Goal: Task Accomplishment & Management: Complete application form

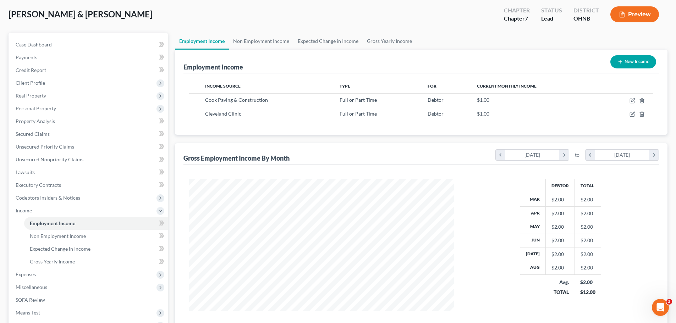
scroll to position [132, 279]
click at [630, 100] on icon "button" at bounding box center [632, 101] width 4 height 4
select select "0"
select select "36"
select select "0"
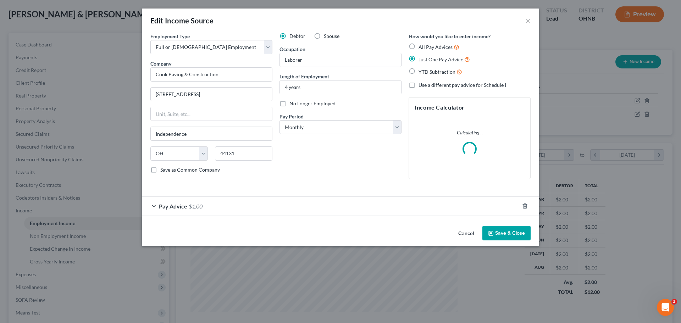
scroll to position [133, 281]
click at [321, 209] on div "Pay Advice $1.00" at bounding box center [331, 206] width 378 height 19
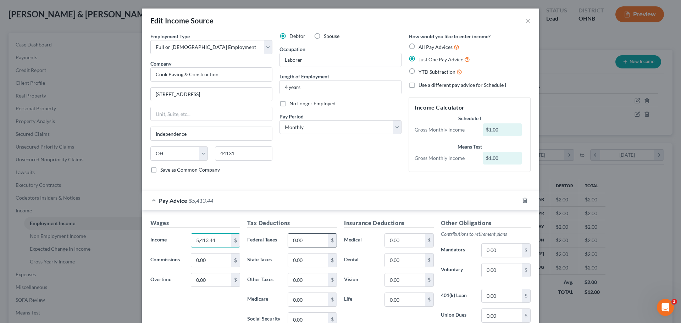
type input "5,413.44"
click at [309, 233] on div "Tax Deductions Federal Taxes 0.00 $ State Taxes 0.00 $ Other Taxes 0.00 $ Medic…" at bounding box center [292, 276] width 97 height 114
click at [307, 239] on input "0.00" at bounding box center [308, 240] width 40 height 13
type input "613.07"
click at [304, 258] on input "0.00" at bounding box center [308, 260] width 40 height 13
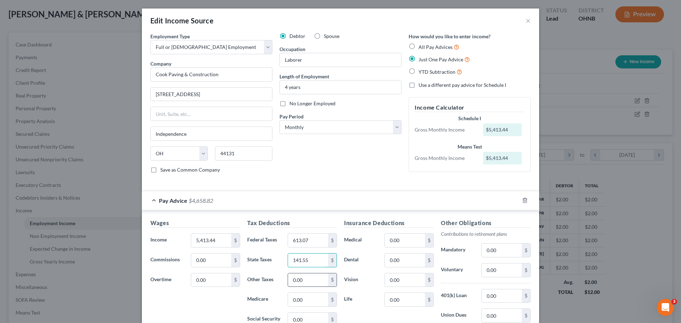
type input "141.55"
click at [304, 286] on input "0.00" at bounding box center [308, 280] width 40 height 13
click at [305, 323] on input "0.00" at bounding box center [308, 319] width 40 height 13
type input "414.13"
click at [313, 282] on input "0.00" at bounding box center [308, 280] width 40 height 13
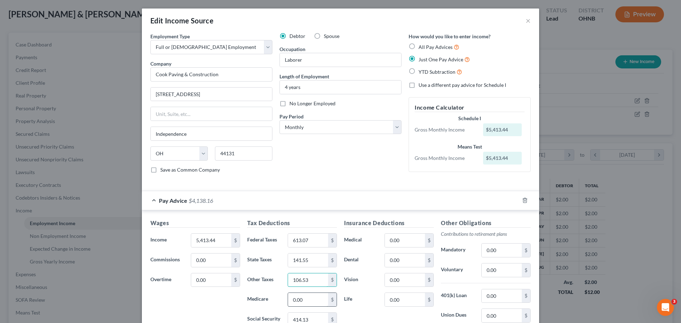
type input "106.53"
click at [313, 303] on input "0.00" at bounding box center [308, 299] width 40 height 13
click at [491, 317] on input "0.00" at bounding box center [502, 315] width 40 height 13
type input "48.30"
click at [370, 310] on div "Insurance Deductions Medical 0.00 $ Dental 0.00 $ Vision 0.00 $ Life 0.00 $" at bounding box center [389, 293] width 97 height 149
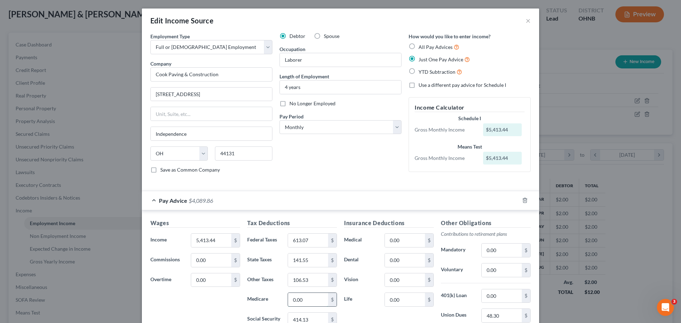
click at [308, 299] on input "0.00" at bounding box center [308, 299] width 40 height 13
type input "190.14"
click at [364, 301] on label "Life" at bounding box center [361, 300] width 40 height 14
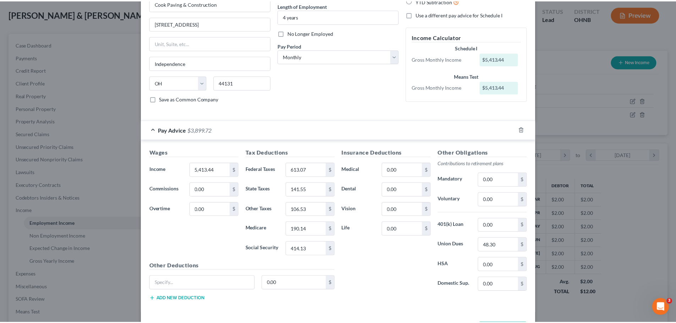
scroll to position [99, 0]
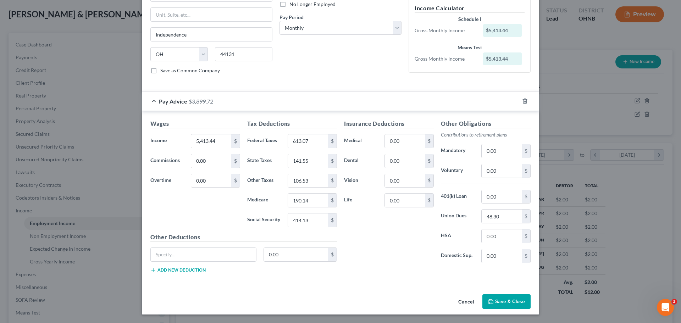
click at [494, 304] on button "Save & Close" at bounding box center [507, 302] width 48 height 15
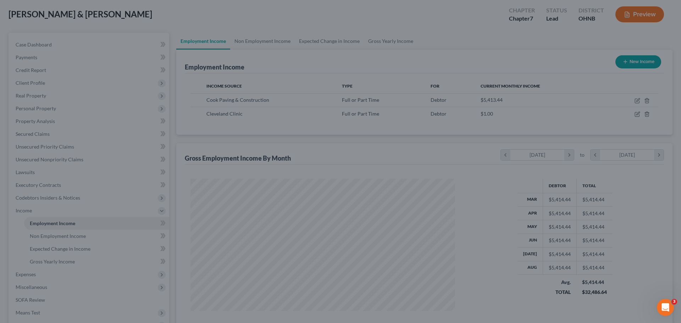
scroll to position [354807, 354660]
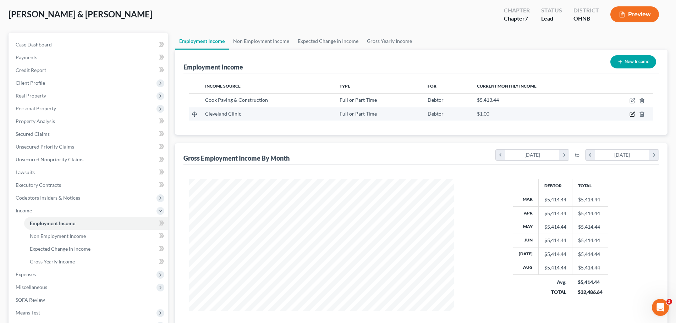
click at [633, 115] on icon "button" at bounding box center [633, 114] width 6 height 6
select select "0"
select select "36"
select select "0"
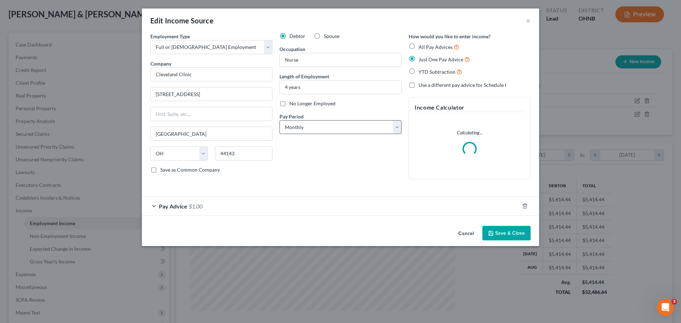
scroll to position [133, 281]
click at [292, 202] on div "Pay Advice $1.00" at bounding box center [331, 206] width 378 height 19
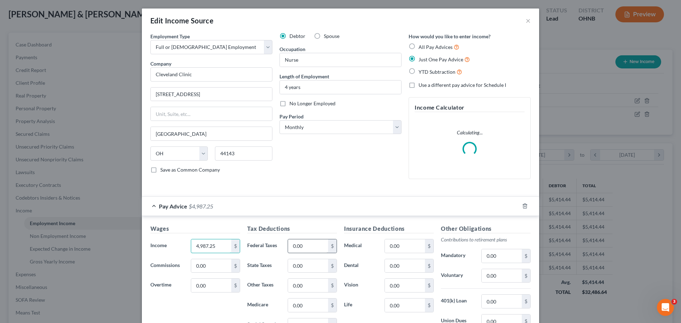
type input "4,987.25"
click at [305, 249] on input "0.00" at bounding box center [308, 246] width 40 height 13
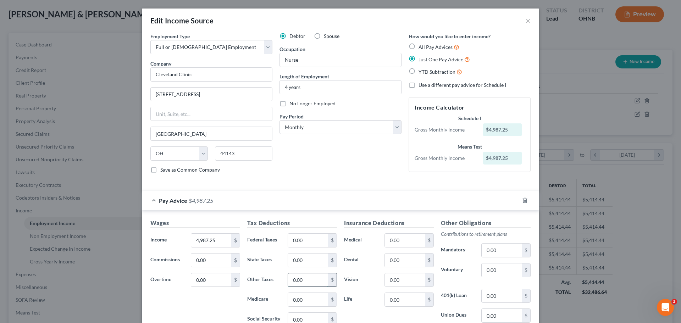
click at [305, 282] on input "0.00" at bounding box center [308, 280] width 40 height 13
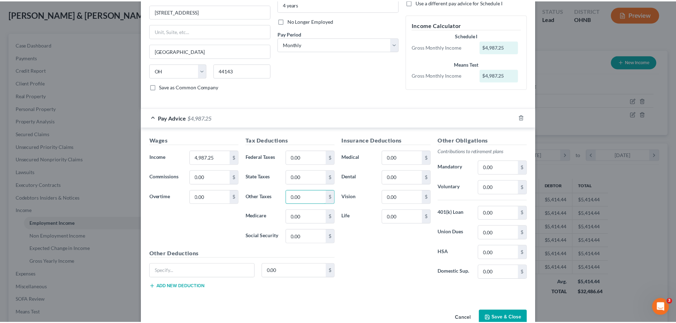
scroll to position [99, 0]
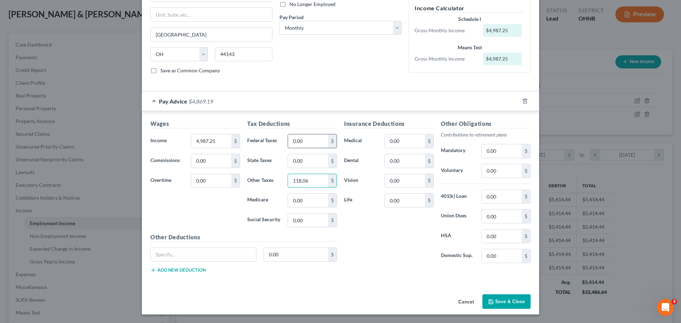
type input "118.06"
click at [310, 144] on input "0.00" at bounding box center [308, 141] width 40 height 13
type input "55.24"
click at [304, 164] on input "0.00" at bounding box center [308, 160] width 40 height 13
type input "107.09"
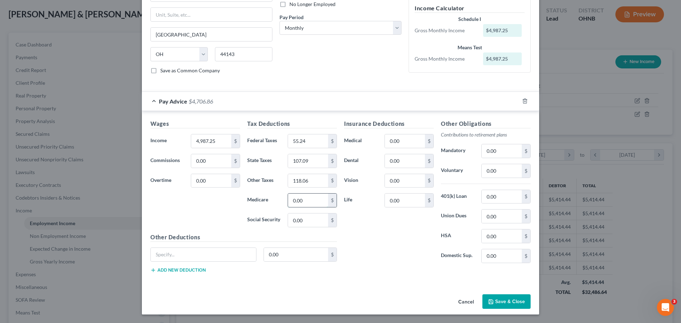
click at [308, 205] on input "0.00" at bounding box center [308, 200] width 40 height 13
type input "68.48"
click at [311, 221] on input "0.00" at bounding box center [308, 220] width 40 height 13
type input "292.80"
click at [410, 146] on input "0.00" at bounding box center [405, 141] width 40 height 13
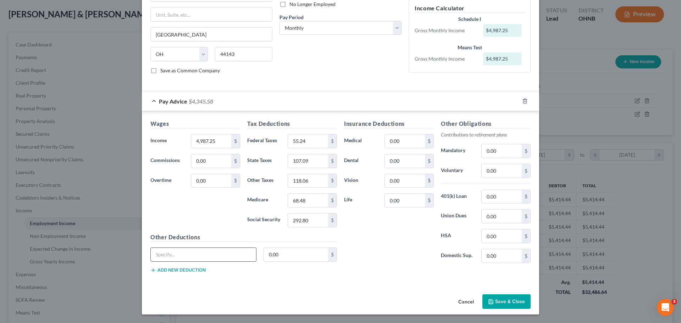
click at [185, 257] on input "text" at bounding box center [203, 254] width 105 height 13
type input "Parking"
click at [286, 257] on input "0.00" at bounding box center [296, 254] width 65 height 13
type input "71.86"
click at [391, 252] on div "Insurance Deductions Medical 0.00 $ Dental 0.00 $ Vision 0.00 $ Life 0.00 $" at bounding box center [389, 194] width 97 height 149
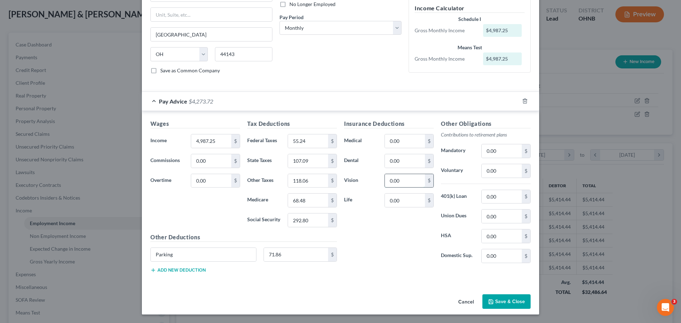
click at [411, 181] on input "0.00" at bounding box center [405, 180] width 40 height 13
type input "29.51"
click at [410, 158] on input "0.00" at bounding box center [405, 160] width 40 height 13
type input "97.05"
click at [407, 146] on input "0.00" at bounding box center [405, 141] width 40 height 13
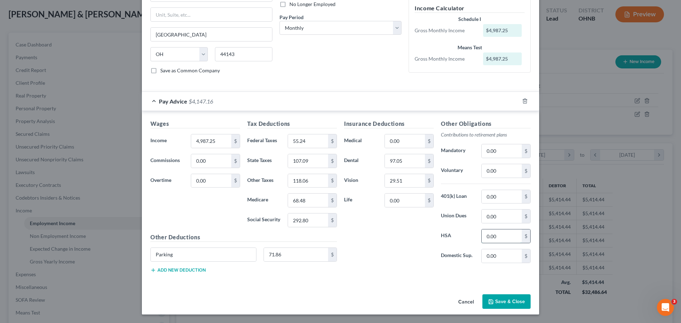
click at [503, 239] on input "0.00" at bounding box center [502, 236] width 40 height 13
type input "54.17"
click at [358, 257] on div "Insurance Deductions Medical 0.00 $ Dental 97.05 $ Vision 29.51 $ Life 0.00 $" at bounding box center [389, 194] width 97 height 149
click at [497, 151] on input "0.00" at bounding box center [502, 150] width 40 height 13
click at [501, 174] on input "0.00" at bounding box center [502, 170] width 40 height 13
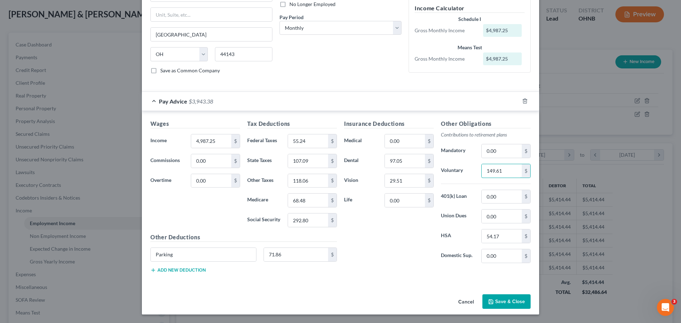
type input "149.61"
click at [394, 232] on div "Insurance Deductions Medical 0.00 $ Dental 97.05 $ Vision 29.51 $ Life 0.00 $" at bounding box center [389, 194] width 97 height 149
click at [409, 141] on input "0.00" at bounding box center [405, 141] width 40 height 13
type input "5.42"
click at [398, 199] on input "0.00" at bounding box center [405, 200] width 40 height 13
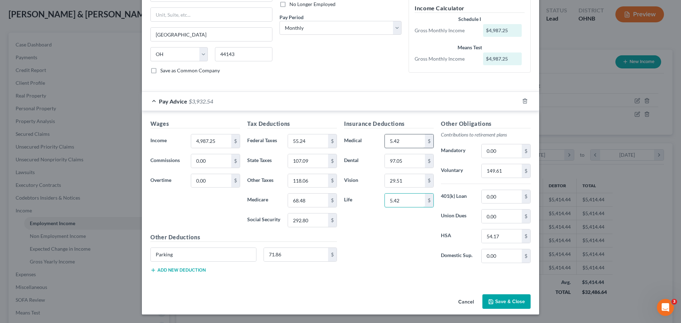
type input "5.42"
click at [382, 244] on div "Insurance Deductions Medical 0.00 $ Dental 97.05 $ Vision 29.51 $ Life 5.42 $" at bounding box center [389, 194] width 97 height 149
click at [399, 143] on input "0.00" at bounding box center [405, 141] width 40 height 13
type input "149.60"
type input "0.00"
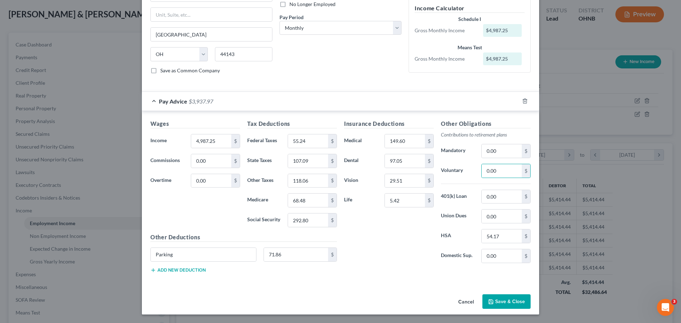
drag, startPoint x: 372, startPoint y: 253, endPoint x: 392, endPoint y: 246, distance: 21.4
click at [372, 253] on div "Insurance Deductions Medical 149.60 $ Dental 97.05 $ Vision 29.51 $ Life 5.42 $" at bounding box center [389, 194] width 97 height 149
click at [394, 275] on div "Insurance Deductions Medical 149.60 $ Dental 97.05 $ Vision 29.51 $ Life 5.42 $…" at bounding box center [438, 199] width 194 height 159
click at [506, 303] on button "Save & Close" at bounding box center [507, 302] width 48 height 15
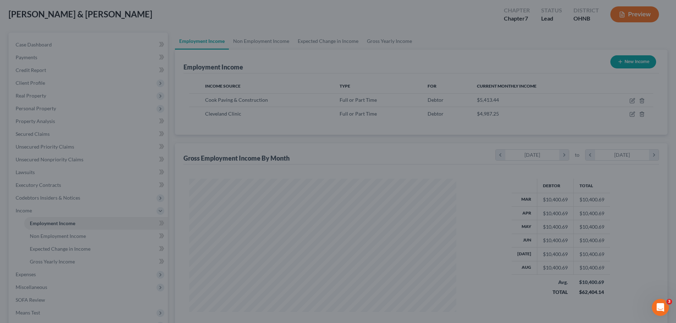
scroll to position [354807, 354660]
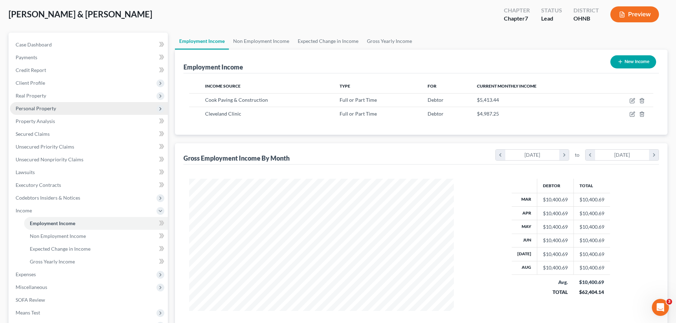
drag, startPoint x: 40, startPoint y: 109, endPoint x: 62, endPoint y: 110, distance: 22.1
click at [40, 109] on span "Personal Property" at bounding box center [36, 108] width 40 height 6
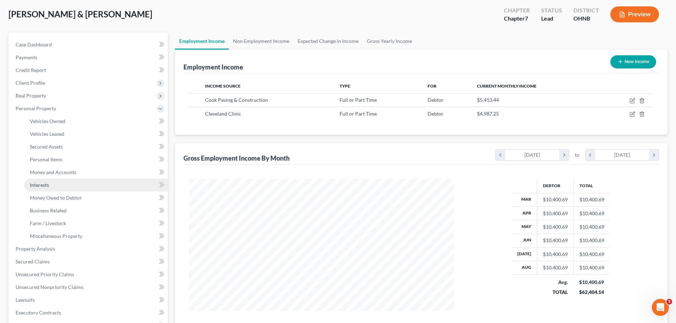
click at [48, 185] on span "Interests" at bounding box center [39, 185] width 19 height 6
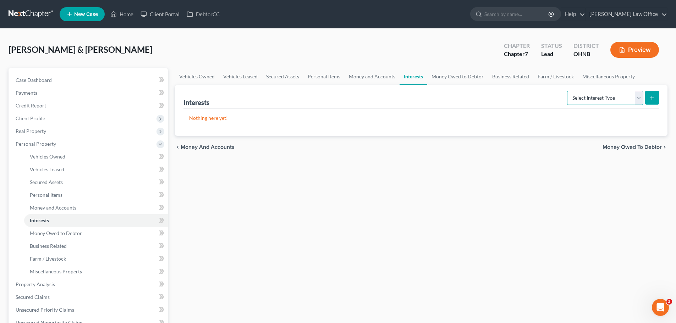
click at [636, 103] on select "Select Interest Type 401K Annuity Bond Education IRA Government Bond Government…" at bounding box center [605, 98] width 76 height 14
select select "term_life_insurance"
click at [568, 91] on select "Select Interest Type 401K Annuity Bond Education IRA Government Bond Government…" at bounding box center [605, 98] width 76 height 14
click at [655, 96] on icon "submit" at bounding box center [652, 98] width 6 height 6
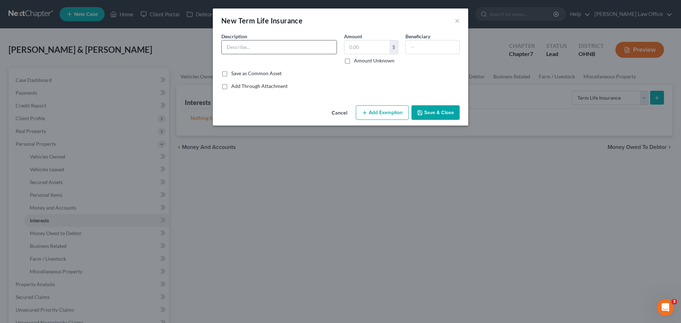
click at [295, 52] on input "text" at bounding box center [279, 46] width 115 height 13
type input "Term life through employer"
click at [429, 49] on input "text" at bounding box center [433, 46] width 54 height 13
type input "Wife"
click at [452, 110] on button "Save & Close" at bounding box center [436, 112] width 48 height 15
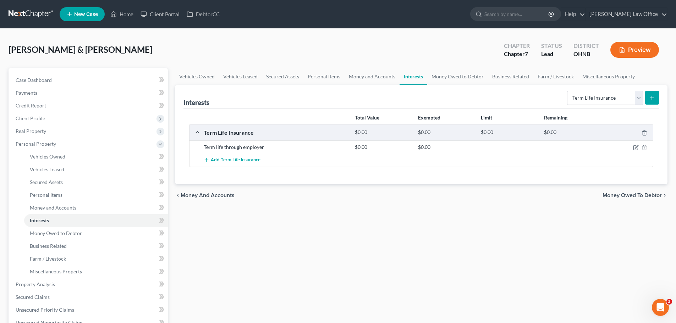
click at [656, 98] on button "submit" at bounding box center [652, 98] width 14 height 14
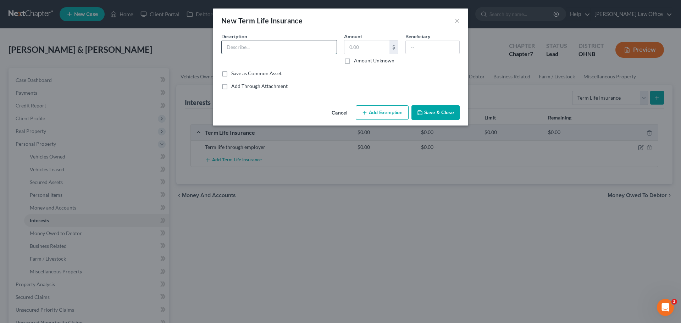
click at [268, 50] on input "text" at bounding box center [279, 46] width 115 height 13
type input "Term life through employer"
click at [422, 46] on input "text" at bounding box center [433, 46] width 54 height 13
type input "Husband"
click at [415, 117] on button "Save & Close" at bounding box center [436, 112] width 48 height 15
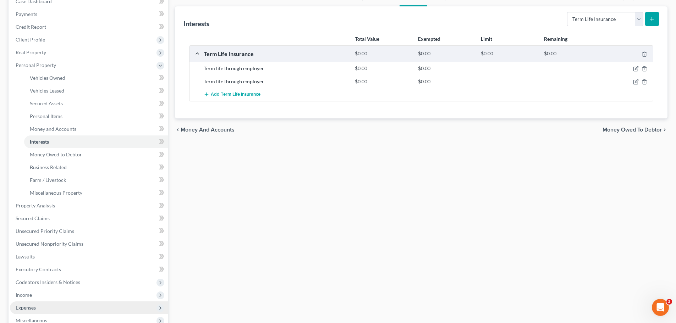
scroll to position [106, 0]
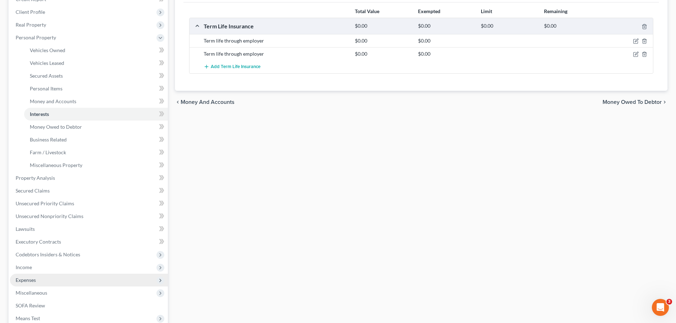
drag, startPoint x: 32, startPoint y: 282, endPoint x: 45, endPoint y: 283, distance: 13.5
click at [32, 282] on span "Expenses" at bounding box center [26, 280] width 20 height 6
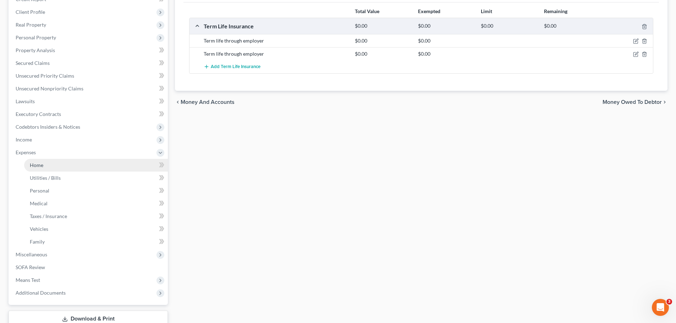
click at [53, 162] on link "Home" at bounding box center [96, 165] width 144 height 13
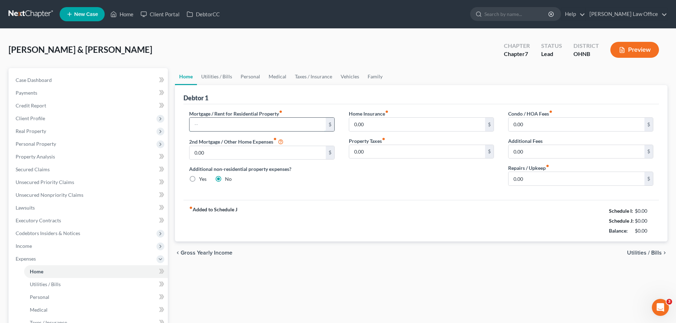
click at [213, 127] on input "text" at bounding box center [258, 124] width 136 height 13
type input "2,158.00"
click at [536, 125] on input "0.00" at bounding box center [577, 124] width 136 height 13
type input "25.00"
click at [534, 176] on input "0.00" at bounding box center [577, 178] width 136 height 13
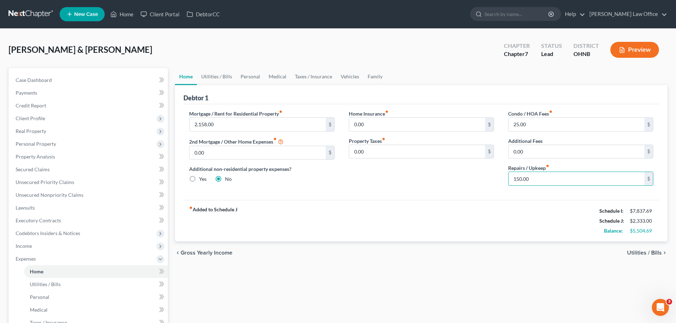
type input "150.00"
click at [408, 187] on div "Home Insurance fiber_manual_record 0.00 $ Property Taxes fiber_manual_record 0.…" at bounding box center [421, 151] width 159 height 82
click at [215, 76] on link "Utilities / Bills" at bounding box center [216, 76] width 39 height 17
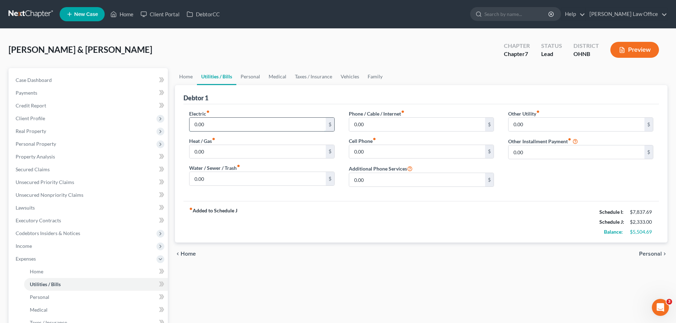
click at [218, 127] on input "0.00" at bounding box center [258, 124] width 136 height 13
type input "280.00"
click at [211, 155] on input "0.00" at bounding box center [258, 151] width 136 height 13
type input "100.00"
click at [216, 186] on div "0.00 $" at bounding box center [261, 179] width 145 height 14
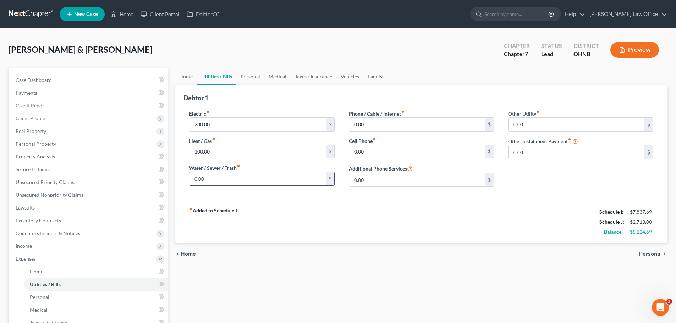
click at [216, 177] on input "0.00" at bounding box center [258, 178] width 136 height 13
type input "150.00"
click at [379, 121] on input "0.00" at bounding box center [417, 124] width 136 height 13
type input "250.00"
click at [389, 148] on input "0.00" at bounding box center [417, 151] width 136 height 13
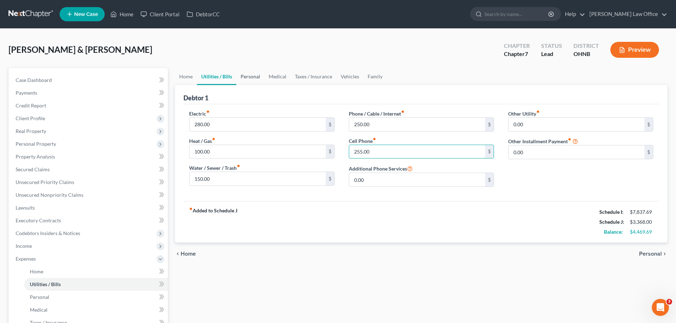
type input "255.00"
click at [255, 78] on link "Personal" at bounding box center [250, 76] width 28 height 17
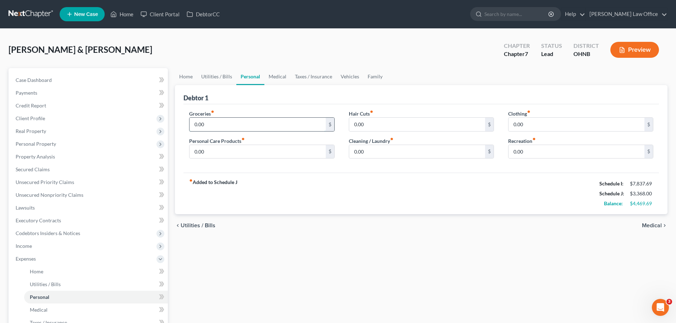
click at [247, 120] on input "0.00" at bounding box center [258, 124] width 136 height 13
type input "1,200.00"
click at [242, 149] on input "0.00" at bounding box center [258, 151] width 136 height 13
type input "100.00"
click at [377, 124] on input "0.00" at bounding box center [417, 124] width 136 height 13
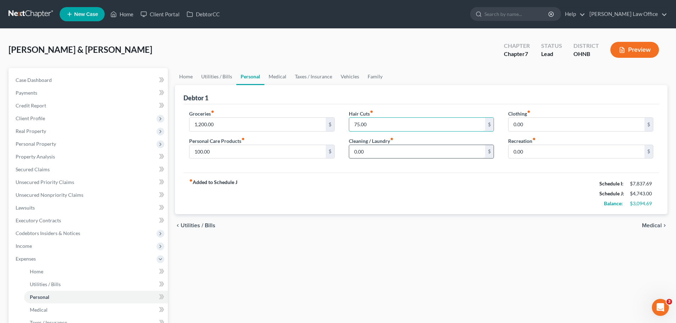
type input "75.00"
click at [379, 154] on input "0.00" at bounding box center [417, 151] width 136 height 13
type input "100.00"
click at [553, 126] on input "0.00" at bounding box center [577, 124] width 136 height 13
type input "150.00"
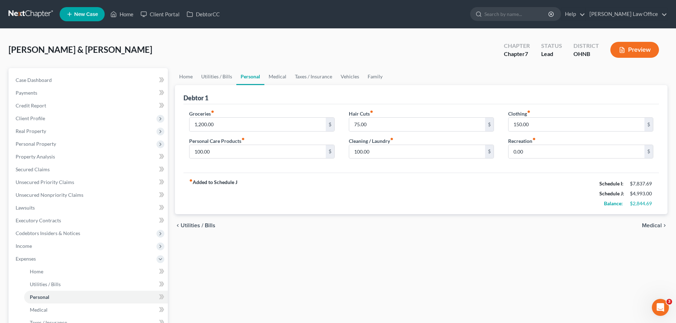
click at [302, 184] on div "fiber_manual_record Added to Schedule J Schedule I: $7,837.69 Schedule J: $4,99…" at bounding box center [422, 194] width 476 height 42
click at [280, 77] on link "Medical" at bounding box center [277, 76] width 26 height 17
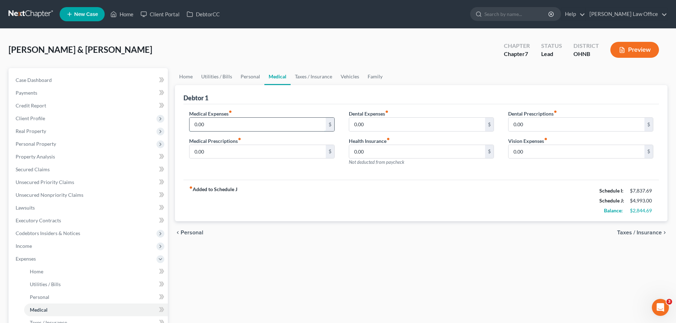
click at [249, 122] on input "0.00" at bounding box center [258, 124] width 136 height 13
type input "150.00"
click at [311, 80] on link "Taxes / Insurance" at bounding box center [314, 76] width 46 height 17
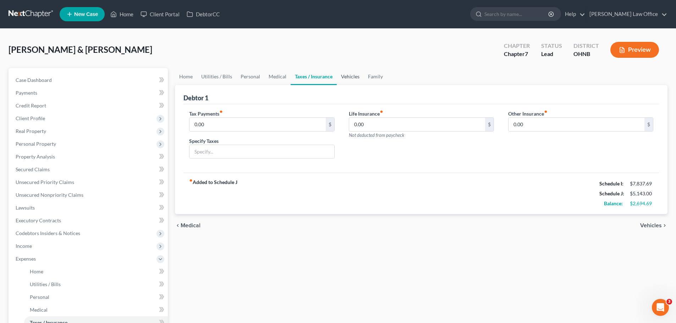
click at [349, 79] on link "Vehicles" at bounding box center [350, 76] width 27 height 17
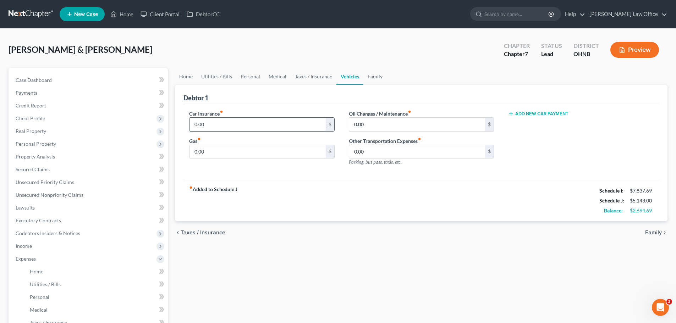
click at [229, 126] on input "0.00" at bounding box center [258, 124] width 136 height 13
type input "190.00"
click at [219, 155] on input "0.00" at bounding box center [258, 151] width 136 height 13
type input "200.00"
click at [326, 196] on div "fiber_manual_record Added to Schedule J Schedule I: $7,837.69 Schedule J: $5,53…" at bounding box center [422, 201] width 476 height 42
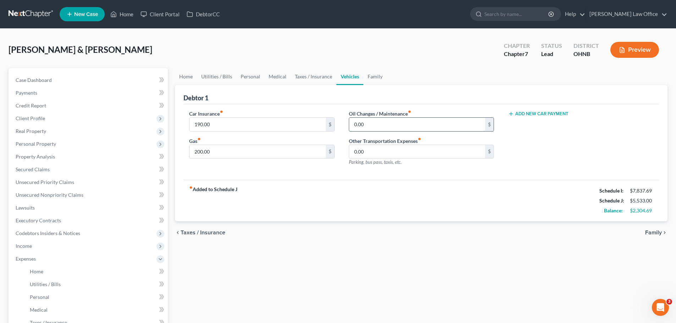
click at [378, 128] on input "0.00" at bounding box center [417, 124] width 136 height 13
type input "100.00"
click at [384, 195] on div "fiber_manual_record Added to Schedule J Schedule I: $7,837.69 Schedule J: $5,63…" at bounding box center [422, 201] width 476 height 42
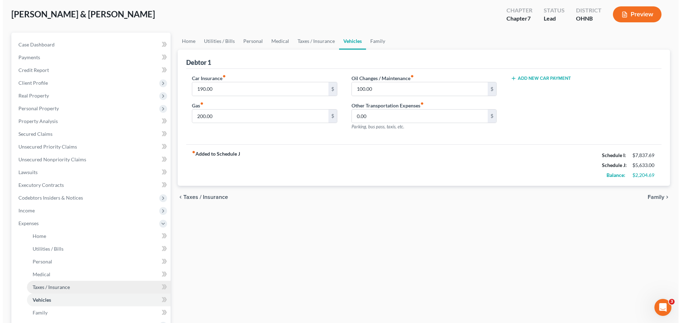
scroll to position [106, 0]
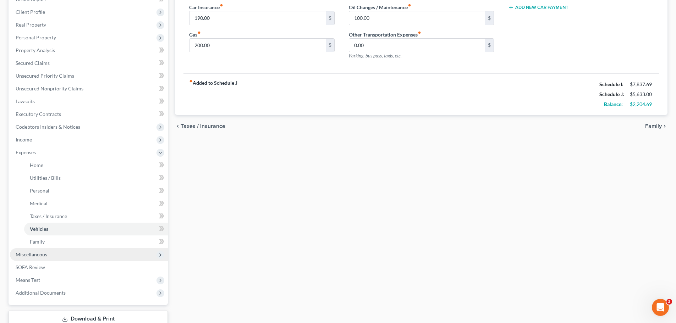
drag, startPoint x: 50, startPoint y: 254, endPoint x: 61, endPoint y: 260, distance: 12.5
click at [50, 254] on span "Miscellaneous" at bounding box center [89, 254] width 158 height 13
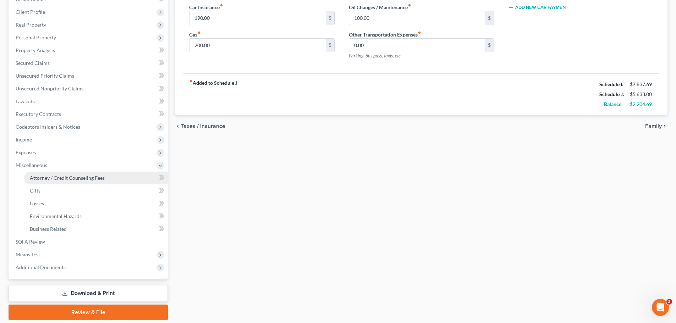
click at [68, 181] on link "Attorney / Credit Counseling Fees" at bounding box center [96, 178] width 144 height 13
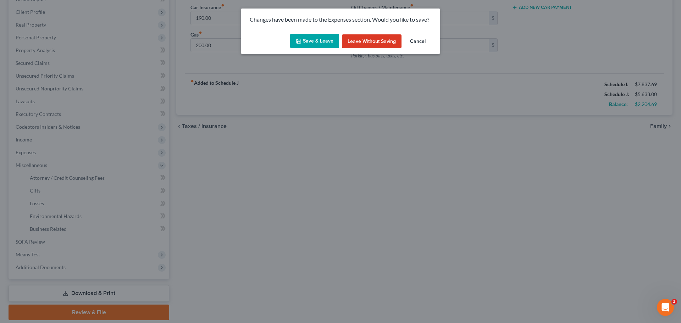
click at [319, 39] on button "Save & Leave" at bounding box center [314, 41] width 49 height 15
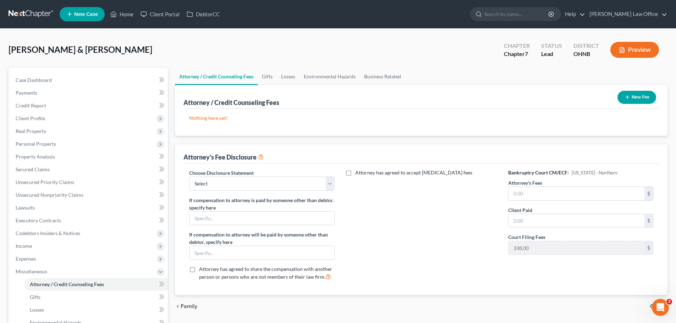
click at [647, 96] on button "New Fee" at bounding box center [637, 97] width 39 height 13
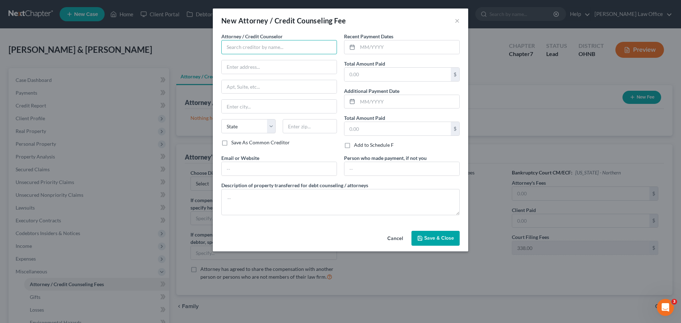
click at [288, 49] on input "text" at bounding box center [279, 47] width 116 height 14
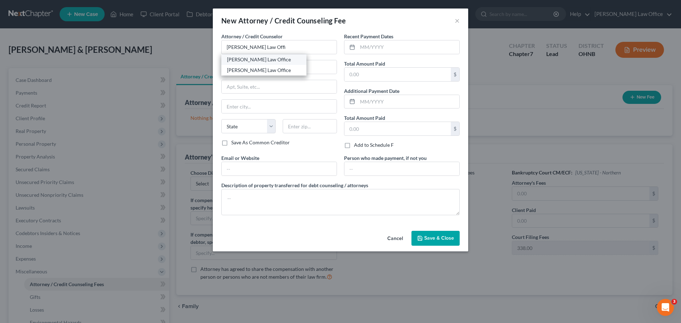
click at [263, 62] on div "[PERSON_NAME] Law Office" at bounding box center [264, 59] width 74 height 7
type input "[PERSON_NAME] Law Office"
type input "[STREET_ADDRESS][PERSON_NAME]"
type input "Mentor"
select select "36"
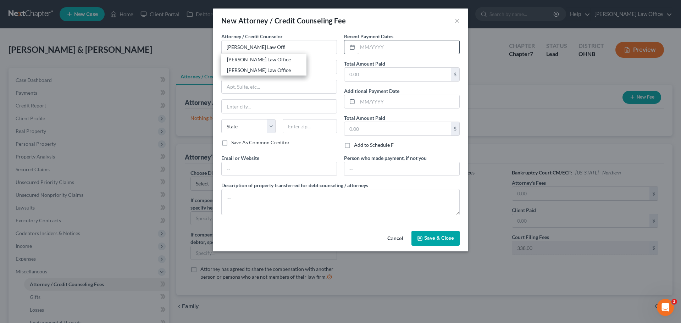
type input "44060"
click at [388, 51] on input "text" at bounding box center [409, 46] width 102 height 13
type input "[DATE]"
click at [378, 74] on input "text" at bounding box center [398, 74] width 106 height 13
type input "4"
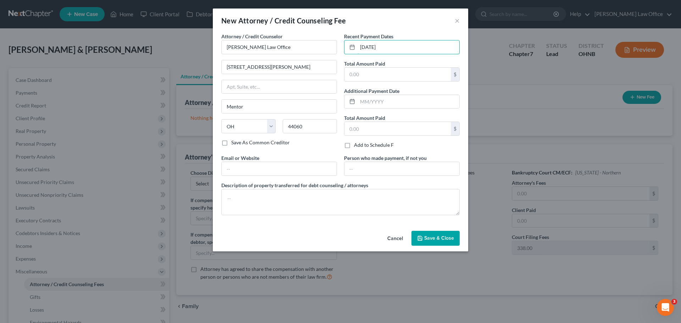
drag, startPoint x: 397, startPoint y: 46, endPoint x: 338, endPoint y: 33, distance: 60.4
click at [339, 33] on div "Attorney / Credit Counselor * [PERSON_NAME] Law Office [STREET_ADDRESS][PERSON_…" at bounding box center [341, 127] width 246 height 188
type input "[DATE]"
click at [378, 77] on input "text" at bounding box center [398, 74] width 106 height 13
type input "1,350.00"
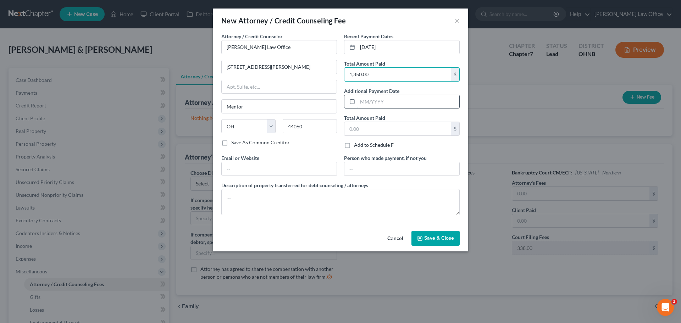
click at [404, 107] on input "text" at bounding box center [409, 101] width 102 height 13
type input "[DATE]"
click at [388, 127] on input "text" at bounding box center [398, 128] width 106 height 13
type input "400.00"
drag, startPoint x: 433, startPoint y: 236, endPoint x: 421, endPoint y: 226, distance: 15.4
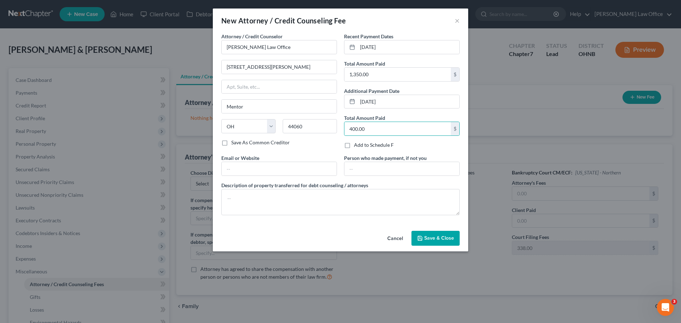
click at [433, 236] on span "Save & Close" at bounding box center [440, 238] width 30 height 6
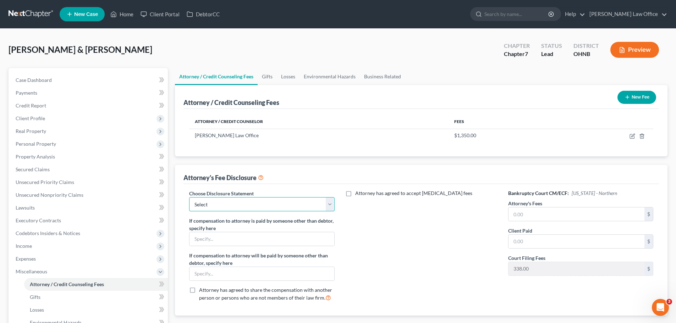
click at [328, 208] on select "Select Attorney fee coverage" at bounding box center [261, 204] width 145 height 14
select select "0"
click at [189, 197] on select "Select Attorney fee coverage" at bounding box center [261, 204] width 145 height 14
click at [527, 212] on input "text" at bounding box center [577, 214] width 136 height 13
type input "1,412.00"
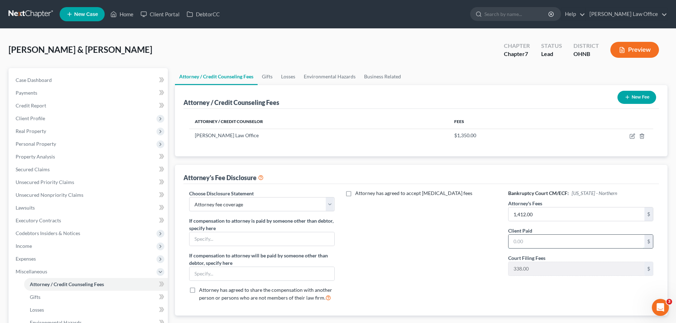
click at [546, 240] on input "text" at bounding box center [577, 241] width 136 height 13
type input "1,750.00"
click at [440, 251] on div "Attorney has agreed to accept [MEDICAL_DATA] fees" at bounding box center [421, 248] width 159 height 117
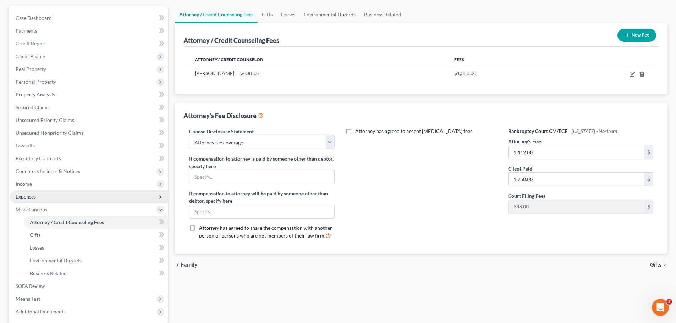
scroll to position [60, 0]
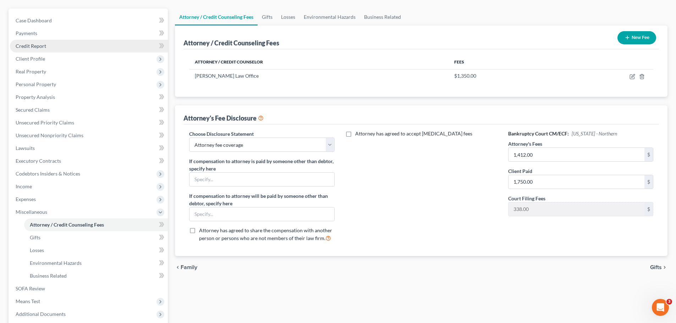
click at [39, 47] on span "Credit Report" at bounding box center [31, 46] width 31 height 6
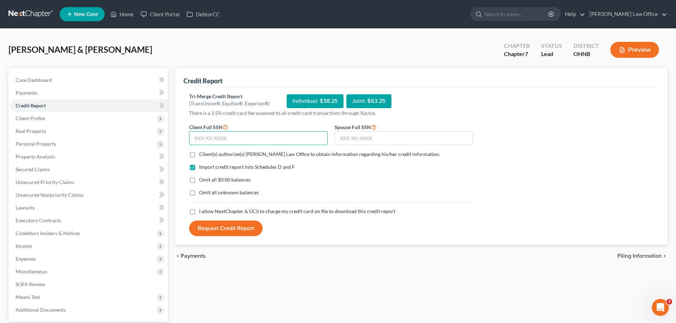
click at [261, 133] on input "text" at bounding box center [258, 138] width 138 height 14
type input "291-94-3589"
click at [353, 137] on input "text" at bounding box center [404, 138] width 138 height 14
type input "273-94-8943"
click at [199, 154] on label "Client(s) authorize(s) [PERSON_NAME] Law Office to obtain information regarding…" at bounding box center [319, 154] width 241 height 7
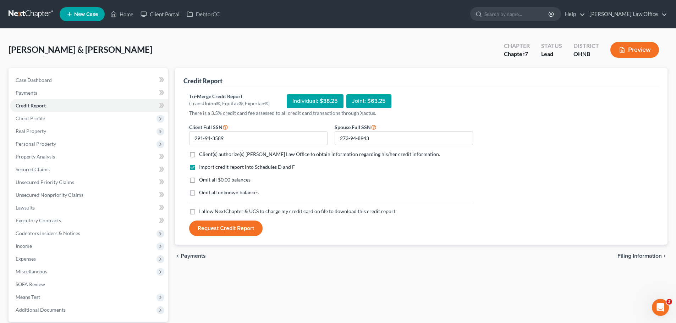
click at [202, 154] on input "Client(s) authorize(s) [PERSON_NAME] Law Office to obtain information regarding…" at bounding box center [204, 153] width 5 height 5
checkbox input "true"
click at [199, 181] on label "Omit all $0.00 balances" at bounding box center [224, 179] width 51 height 7
click at [202, 181] on input "Omit all $0.00 balances" at bounding box center [204, 178] width 5 height 5
checkbox input "true"
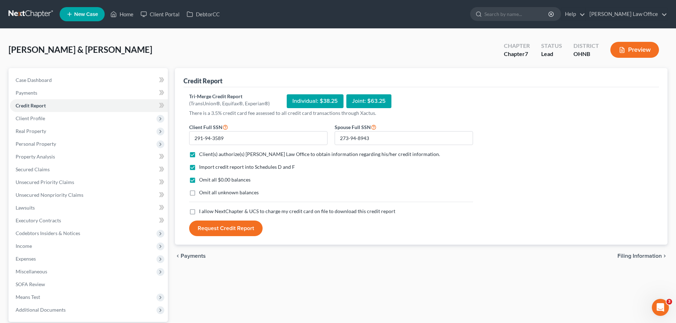
click at [199, 212] on label "I allow NextChapter & UCS to charge my credit card on file to download this cre…" at bounding box center [297, 211] width 196 height 7
click at [202, 212] on input "I allow NextChapter & UCS to charge my credit card on file to download this cre…" at bounding box center [204, 210] width 5 height 5
checkbox input "true"
click at [216, 234] on button "Request Credit Report" at bounding box center [225, 229] width 73 height 16
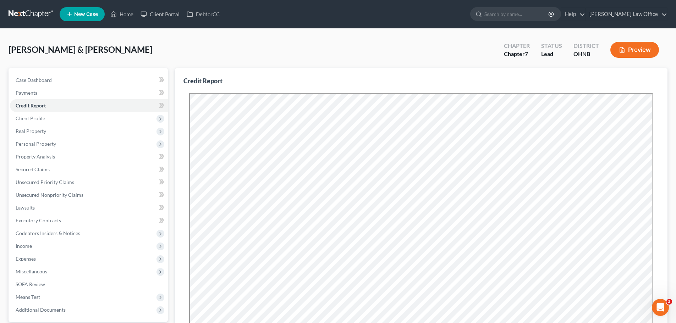
drag, startPoint x: 408, startPoint y: 51, endPoint x: 393, endPoint y: 51, distance: 15.3
click at [408, 51] on div "[PERSON_NAME] & [PERSON_NAME] Upgraded Chapter Chapter 7 Status Lead District […" at bounding box center [338, 52] width 659 height 31
click at [38, 171] on span "Secured Claims" at bounding box center [33, 169] width 34 height 6
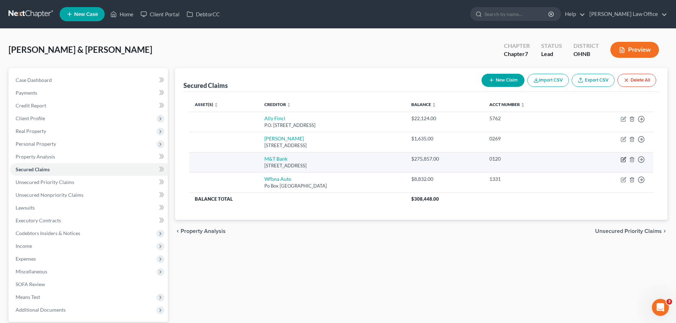
click at [623, 159] on icon "button" at bounding box center [624, 160] width 6 height 6
select select "35"
select select "0"
select select "1"
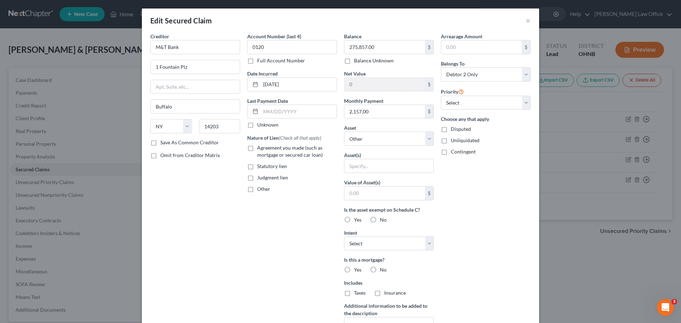
click at [257, 148] on label "Agreement you made (such as mortgage or secured car loan)" at bounding box center [297, 151] width 80 height 14
click at [260, 148] on input "Agreement you made (such as mortgage or secured car loan)" at bounding box center [262, 146] width 5 height 5
checkbox input "true"
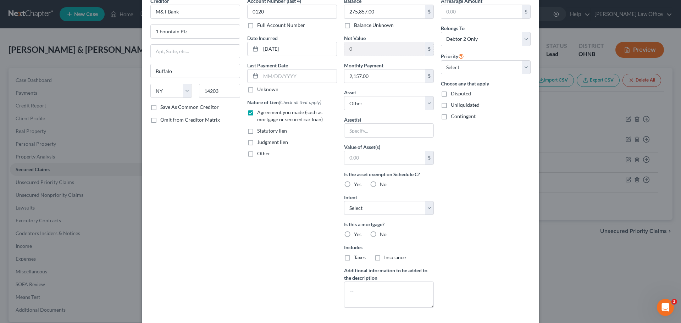
scroll to position [71, 0]
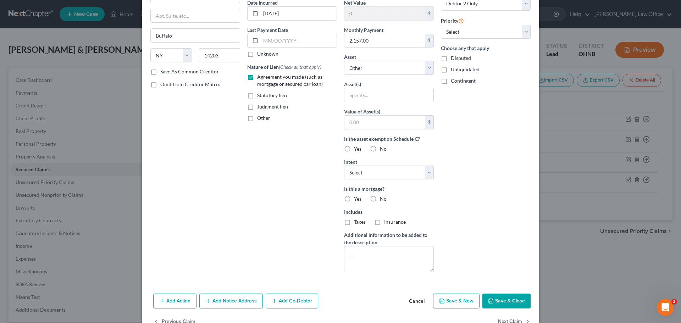
click at [354, 199] on label "Yes" at bounding box center [357, 199] width 7 height 7
click at [357, 199] on input "Yes" at bounding box center [359, 198] width 5 height 5
radio input "true"
drag, startPoint x: 347, startPoint y: 222, endPoint x: 383, endPoint y: 223, distance: 35.9
click at [354, 222] on label "Taxes" at bounding box center [360, 222] width 12 height 7
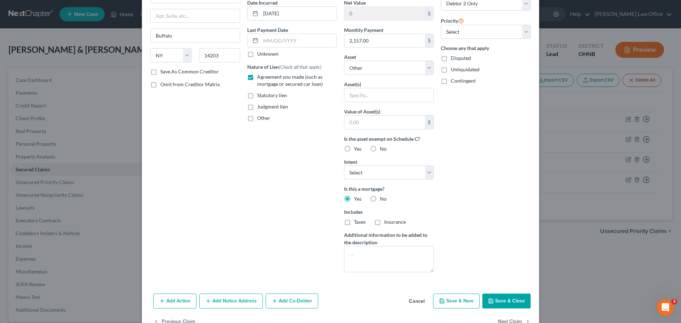
click at [357, 222] on input "Taxes" at bounding box center [359, 221] width 5 height 5
checkbox input "true"
click at [384, 222] on label "Insurance" at bounding box center [395, 222] width 22 height 7
click at [387, 222] on input "Insurance" at bounding box center [389, 221] width 5 height 5
checkbox input "true"
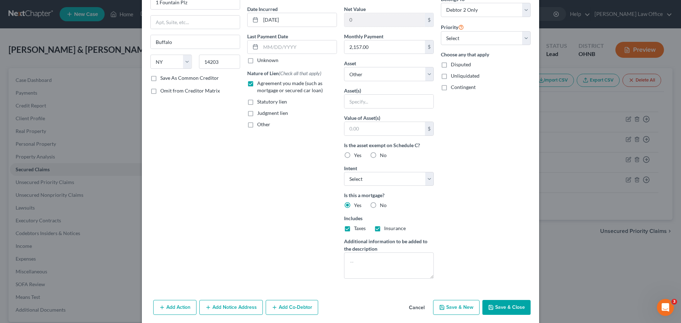
scroll to position [91, 0]
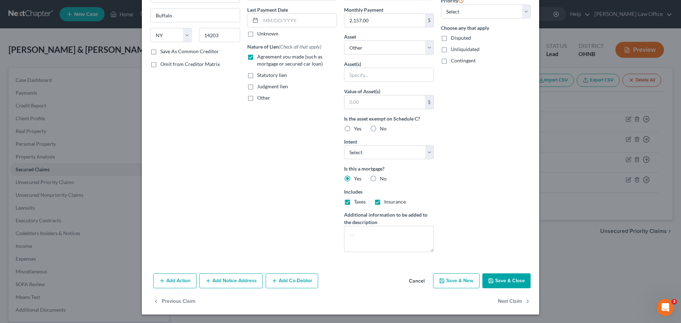
click at [509, 279] on button "Save & Close" at bounding box center [507, 281] width 48 height 15
select select
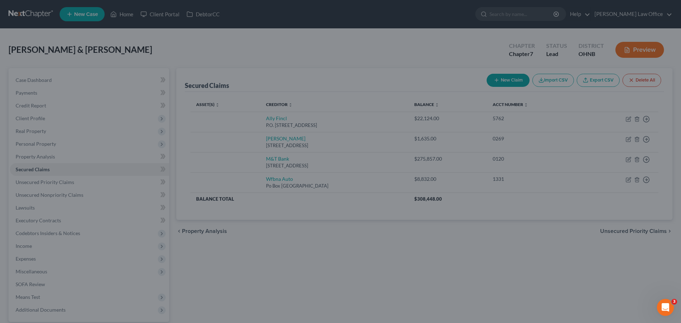
type input "0"
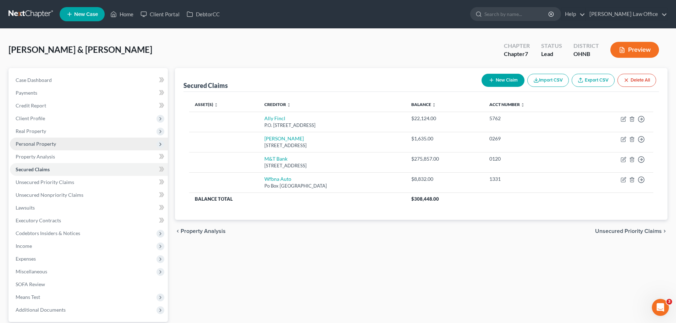
click at [44, 145] on span "Personal Property" at bounding box center [36, 144] width 40 height 6
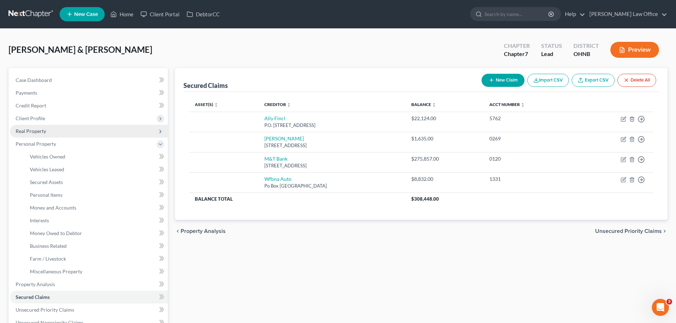
click at [48, 133] on span "Real Property" at bounding box center [89, 131] width 158 height 13
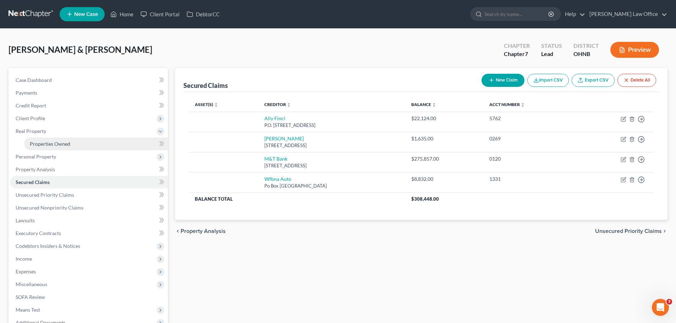
click at [59, 147] on link "Properties Owned" at bounding box center [96, 144] width 144 height 13
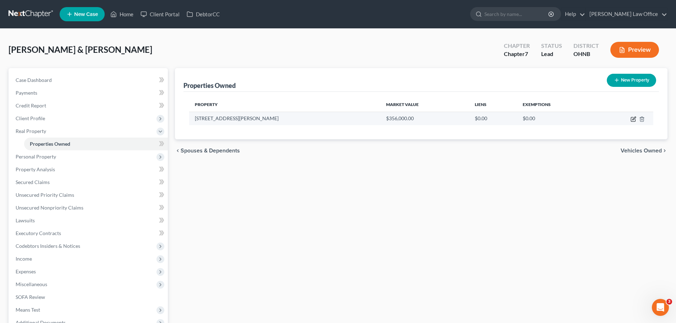
click at [634, 120] on icon "button" at bounding box center [634, 119] width 6 height 6
select select "36"
select select "42"
select select "2"
select select "0"
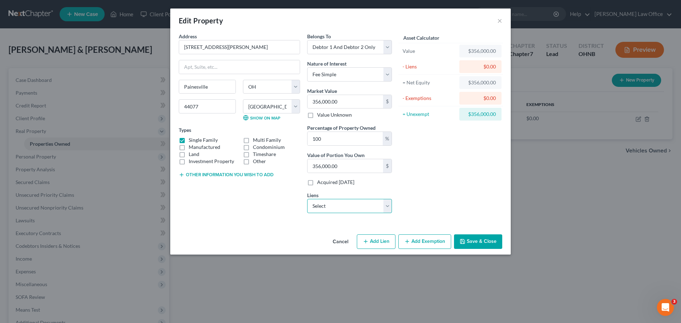
click at [385, 213] on select "Select M&T Bank - $275,857.00 Ally Fincl - $22,124.00 Wfbna Auto - $8,832.00 [P…" at bounding box center [349, 206] width 85 height 14
select select "0"
click at [307, 199] on select "Select M&T Bank - $275,857.00 Ally Fincl - $22,124.00 Wfbna Auto - $8,832.00 [P…" at bounding box center [349, 206] width 85 height 14
select select
select select "35"
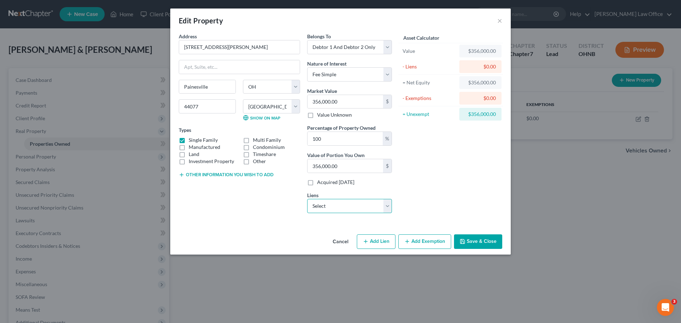
select select "1"
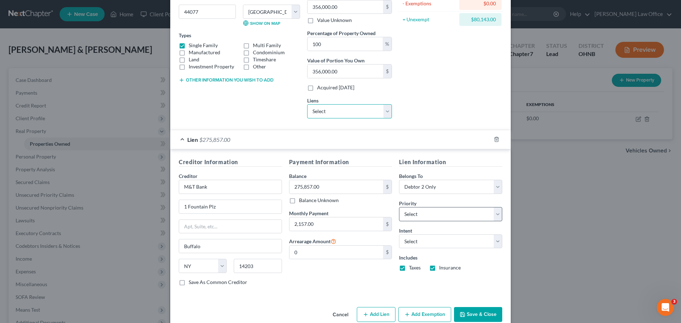
scroll to position [106, 0]
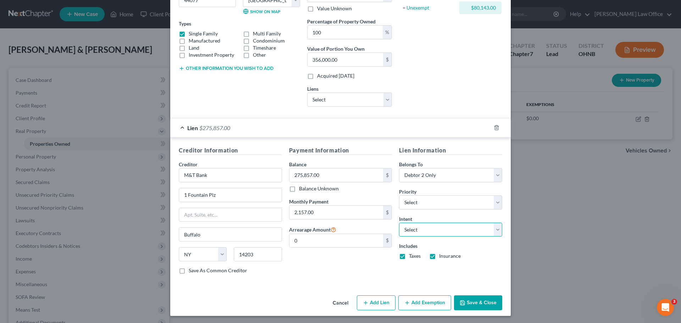
drag, startPoint x: 497, startPoint y: 233, endPoint x: 486, endPoint y: 236, distance: 10.8
click at [497, 233] on select "Select Surrender Redeem Reaffirm Avoid Other" at bounding box center [450, 230] width 103 height 14
select select "2"
click at [399, 223] on select "Select Surrender Redeem Reaffirm Avoid Other" at bounding box center [450, 230] width 103 height 14
click at [417, 272] on div "Lien Information Belongs To * Select Debtor 1 Only Debtor 2 Only Debtor 1 And D…" at bounding box center [451, 213] width 110 height 134
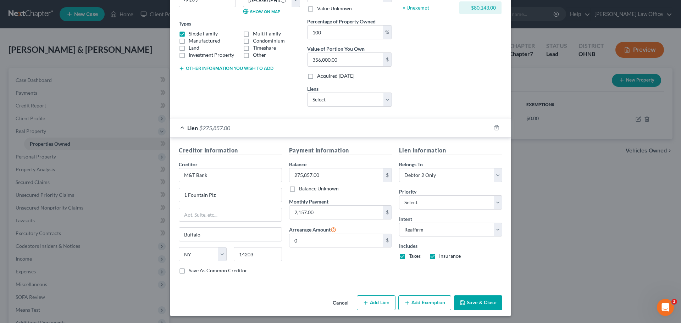
click at [415, 303] on button "Add Exemption" at bounding box center [425, 303] width 53 height 15
select select "2"
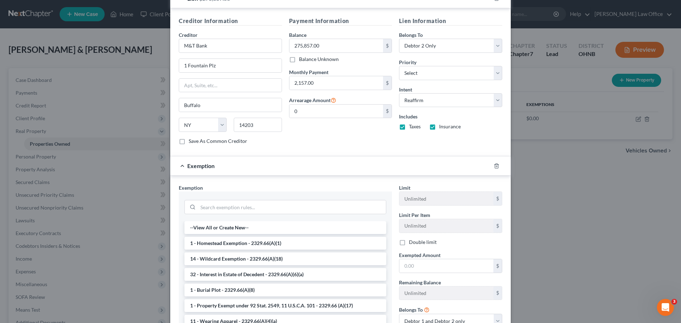
scroll to position [284, 0]
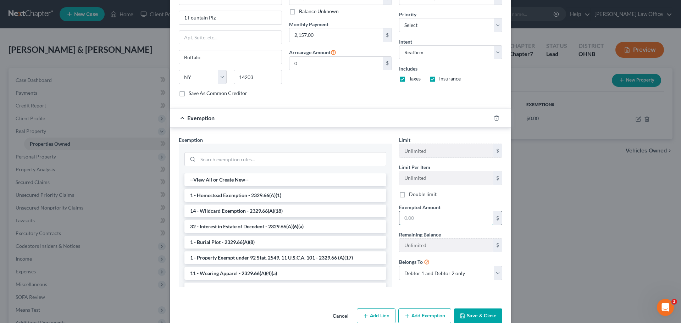
click at [420, 223] on input "text" at bounding box center [447, 218] width 94 height 13
type input "80,143.00"
click at [239, 192] on li "1 - Homestead Exemption - 2329.66(A)(1)" at bounding box center [286, 195] width 202 height 13
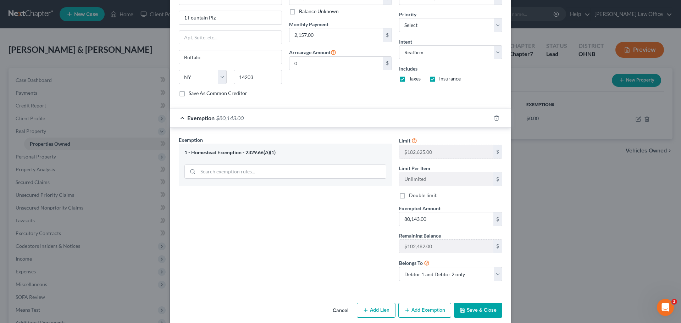
click at [483, 309] on button "Save & Close" at bounding box center [478, 310] width 48 height 15
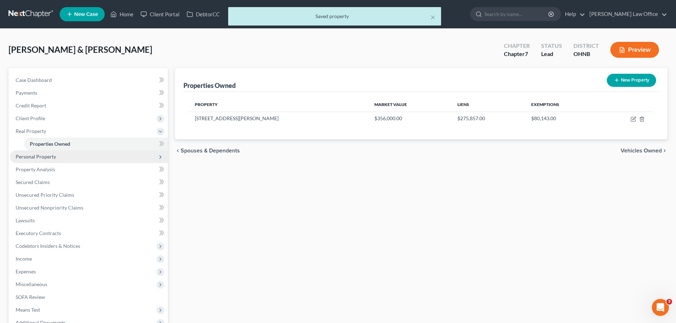
click at [55, 159] on span "Personal Property" at bounding box center [89, 156] width 158 height 13
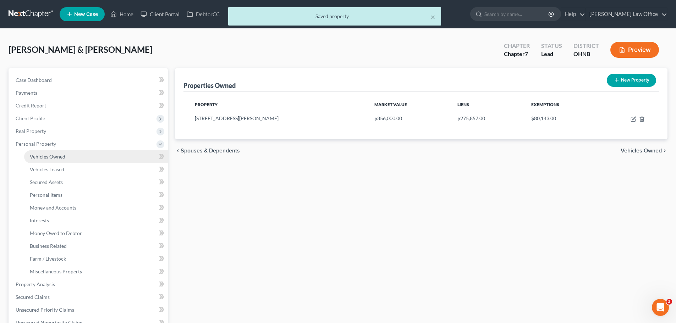
click at [64, 160] on link "Vehicles Owned" at bounding box center [96, 156] width 144 height 13
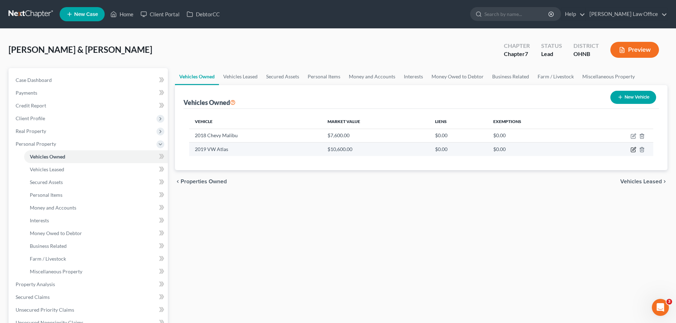
click at [634, 149] on icon "button" at bounding box center [634, 150] width 6 height 6
select select "0"
select select "7"
select select "2"
select select "0"
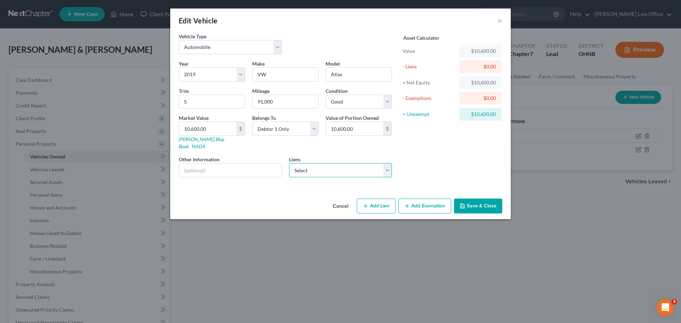
click at [389, 165] on select "Select Ally Fincl - $22,124.00 Wfbna Auto - $8,832.00 [PERSON_NAME] - $1,635.00" at bounding box center [340, 170] width 103 height 14
select select "0"
click at [289, 163] on select "Select Ally Fincl - $22,124.00 Wfbna Auto - $8,832.00 [PERSON_NAME] - $1,635.00" at bounding box center [340, 170] width 103 height 14
select select
select select "24"
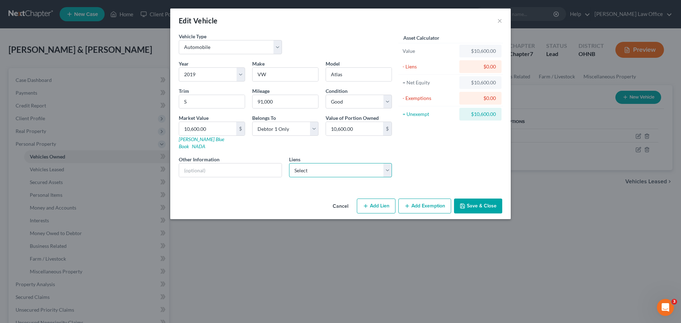
select select "2"
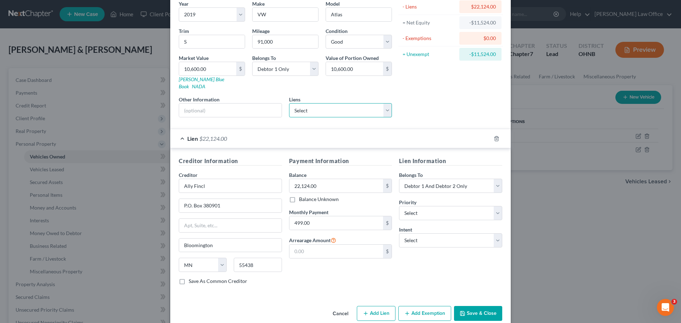
scroll to position [65, 0]
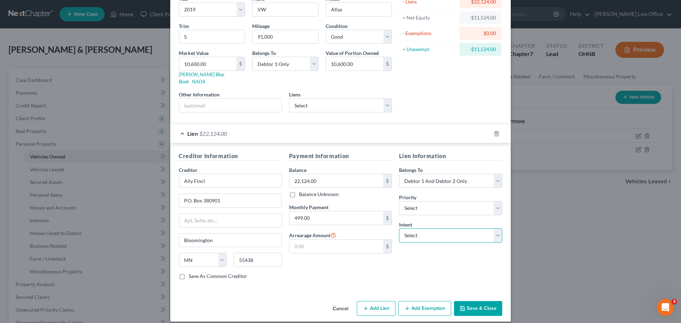
click at [493, 230] on select "Select Surrender Redeem Reaffirm Avoid Other" at bounding box center [450, 236] width 103 height 14
click at [399, 229] on select "Select Surrender Redeem Reaffirm Avoid Other" at bounding box center [450, 236] width 103 height 14
drag, startPoint x: 498, startPoint y: 230, endPoint x: 489, endPoint y: 235, distance: 10.2
click at [498, 230] on select "Select Surrender Redeem Reaffirm Avoid Other" at bounding box center [450, 236] width 103 height 14
select select "2"
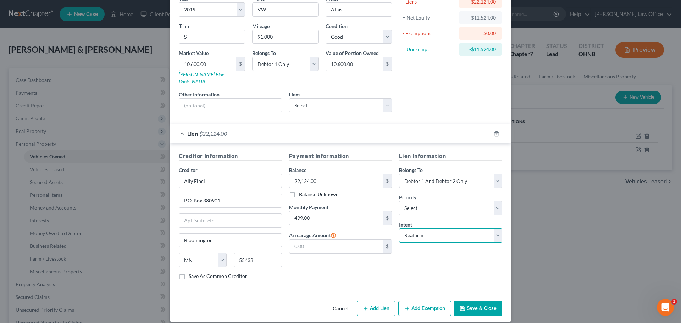
click at [399, 229] on select "Select Surrender Redeem Reaffirm Avoid Other" at bounding box center [450, 236] width 103 height 14
click at [441, 264] on div "Lien Information Belongs To * Select Debtor 1 Only Debtor 2 Only Debtor 1 And D…" at bounding box center [451, 219] width 110 height 134
drag, startPoint x: 498, startPoint y: 175, endPoint x: 487, endPoint y: 179, distance: 12.6
click at [498, 175] on select "Select Debtor 1 Only Debtor 2 Only Debtor 1 And Debtor 2 Only At Least One Of T…" at bounding box center [450, 181] width 103 height 14
select select "0"
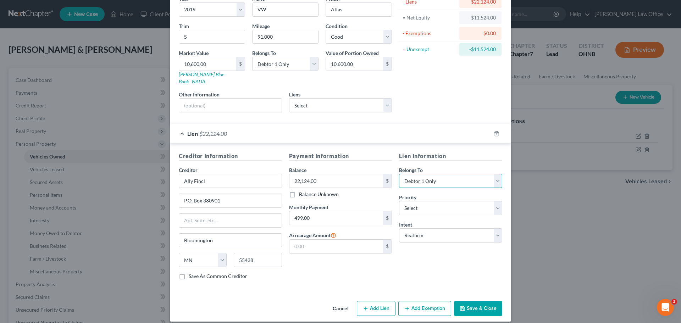
click at [399, 174] on select "Select Debtor 1 Only Debtor 2 Only Debtor 1 And Debtor 2 Only At Least One Of T…" at bounding box center [450, 181] width 103 height 14
click at [448, 260] on div "Lien Information Belongs To * Select Debtor 1 Only Debtor 2 Only Debtor 1 And D…" at bounding box center [451, 219] width 110 height 134
click at [489, 302] on button "Save & Close" at bounding box center [478, 308] width 48 height 15
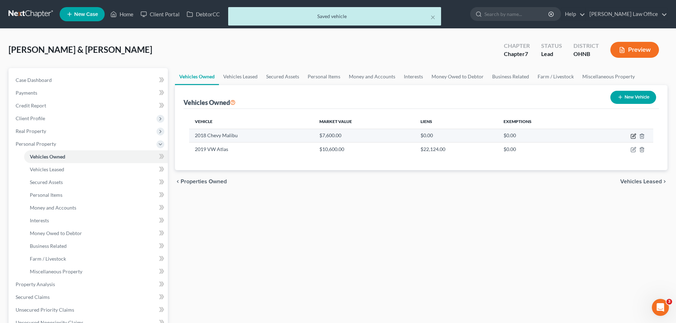
click at [634, 137] on icon "button" at bounding box center [634, 135] width 3 height 3
select select "0"
select select "8"
select select "2"
select select "0"
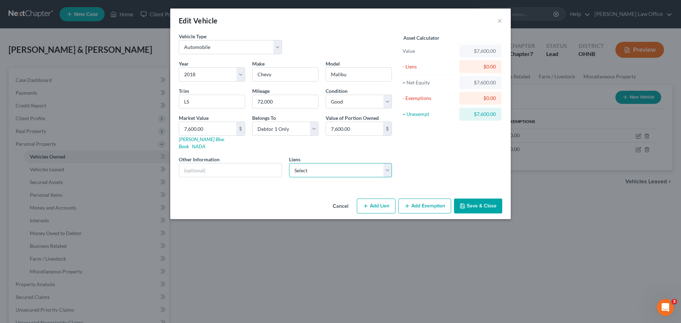
click at [385, 163] on select "Select Wfbna Auto - $8,832.00 [PERSON_NAME] - $1,635.00" at bounding box center [340, 170] width 103 height 14
select select "0"
click at [289, 163] on select "Select Wfbna Auto - $8,832.00 [PERSON_NAME] - $1,635.00" at bounding box center [340, 170] width 103 height 14
select select
select select "28"
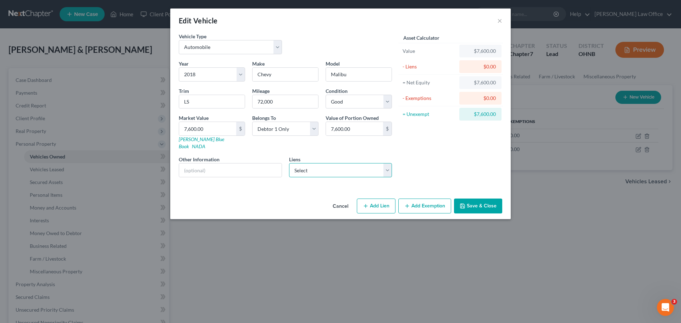
select select "0"
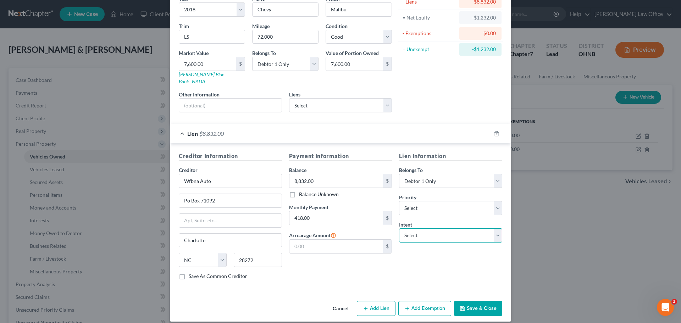
click at [498, 229] on select "Select Surrender Redeem Reaffirm Avoid Other" at bounding box center [450, 236] width 103 height 14
select select "2"
click at [399, 229] on select "Select Surrender Redeem Reaffirm Avoid Other" at bounding box center [450, 236] width 103 height 14
drag, startPoint x: 377, startPoint y: 267, endPoint x: 389, endPoint y: 268, distance: 11.4
click at [378, 266] on div "Payment Information Balance 8,832.00 $ Balance Unknown Balance Undetermined 8,8…" at bounding box center [341, 219] width 110 height 134
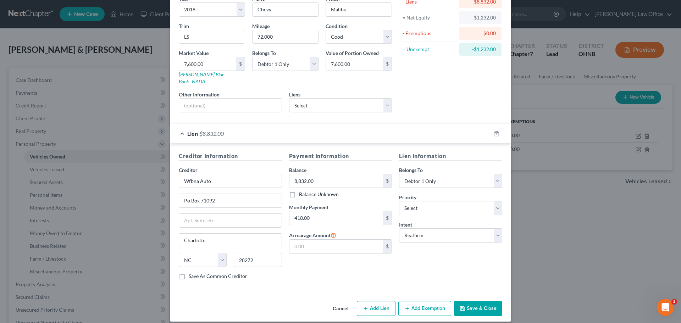
click at [472, 301] on button "Save & Close" at bounding box center [478, 308] width 48 height 15
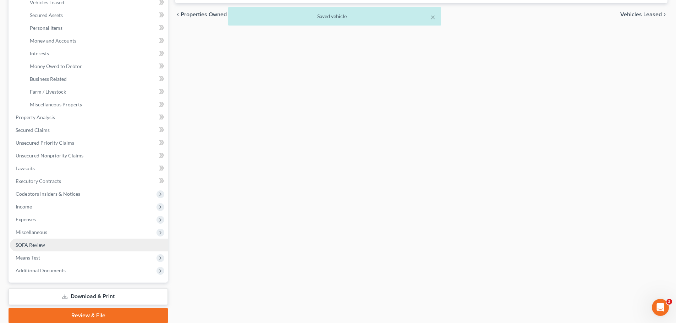
scroll to position [177, 0]
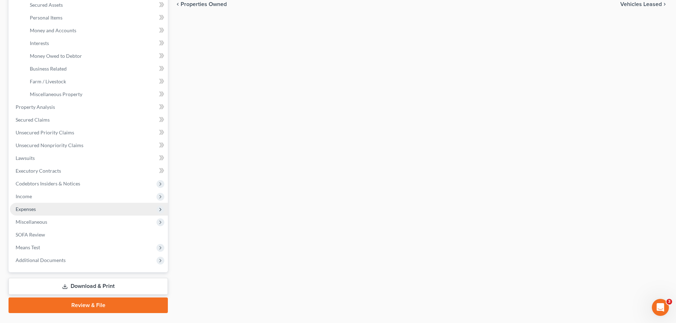
drag, startPoint x: 45, startPoint y: 210, endPoint x: 48, endPoint y: 215, distance: 5.9
click at [45, 210] on span "Expenses" at bounding box center [89, 209] width 158 height 13
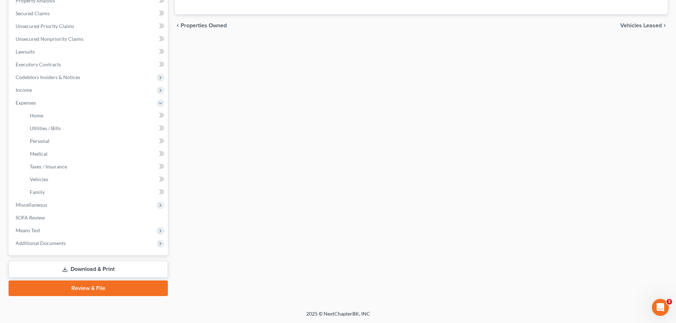
scroll to position [156, 0]
click at [43, 115] on span "Home" at bounding box center [36, 116] width 13 height 6
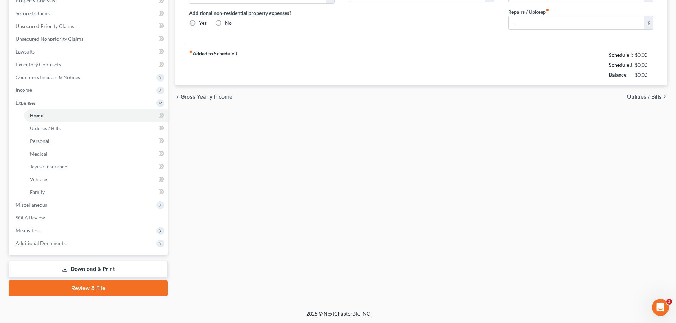
type input "2,158.00"
type input "0.00"
radio input "true"
type input "0.00"
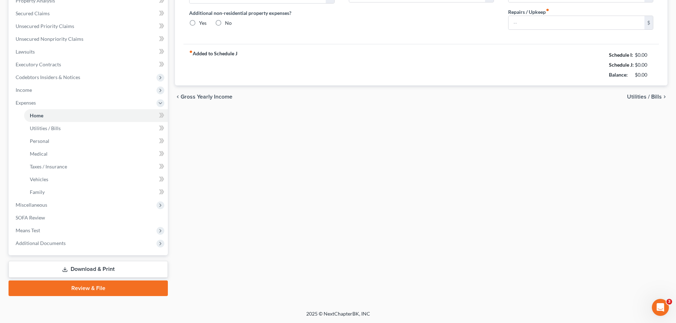
type input "25.00"
type input "0.00"
type input "150.00"
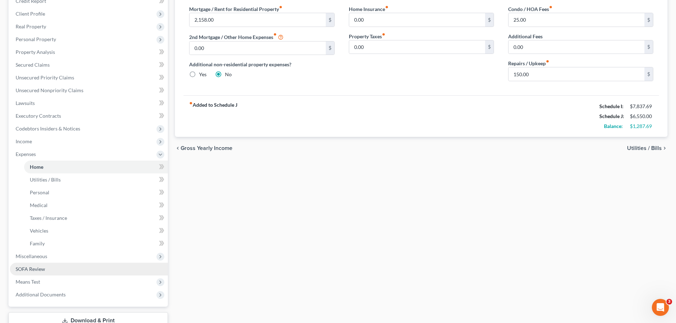
scroll to position [50, 0]
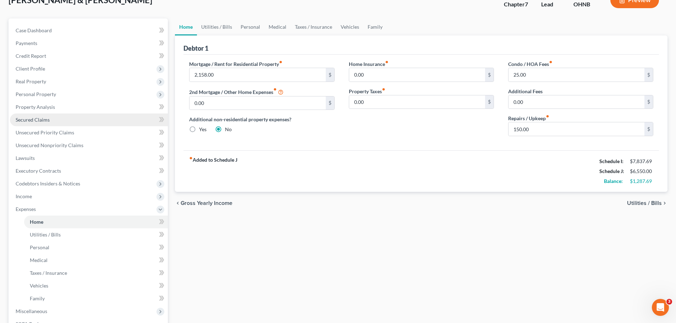
click at [49, 121] on span "Secured Claims" at bounding box center [33, 120] width 34 height 6
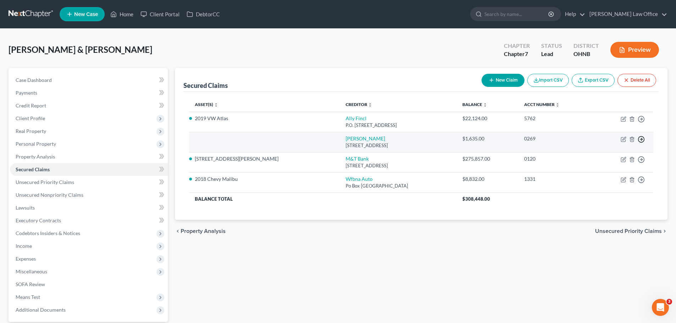
click at [644, 139] on icon "button" at bounding box center [641, 139] width 7 height 7
click at [605, 161] on link "Move to F" at bounding box center [608, 156] width 59 height 12
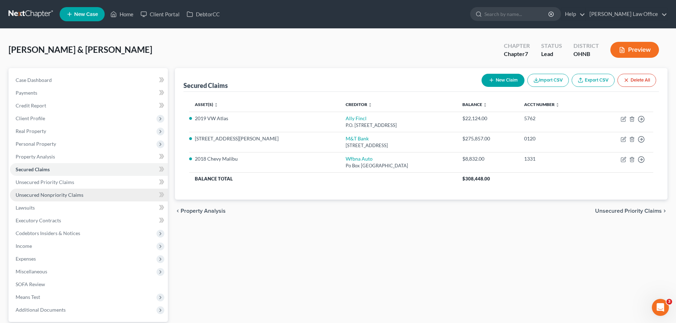
click at [63, 199] on link "Unsecured Nonpriority Claims" at bounding box center [89, 195] width 158 height 13
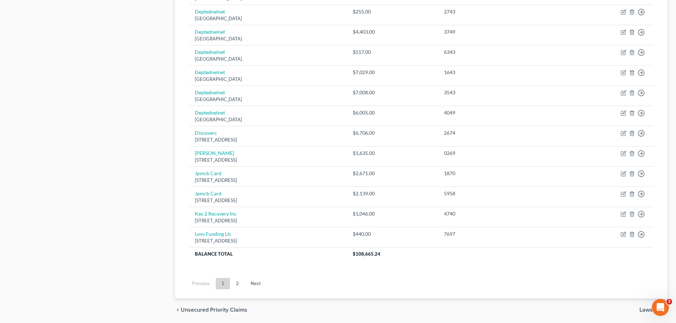
scroll to position [496, 0]
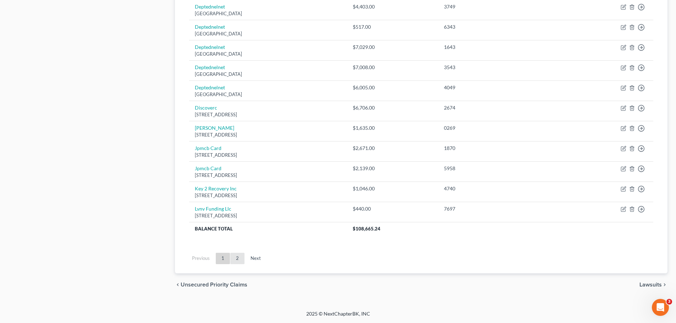
click at [236, 261] on link "2" at bounding box center [237, 258] width 14 height 11
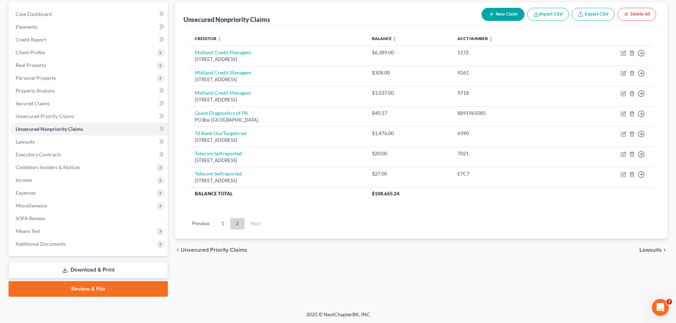
scroll to position [67, 0]
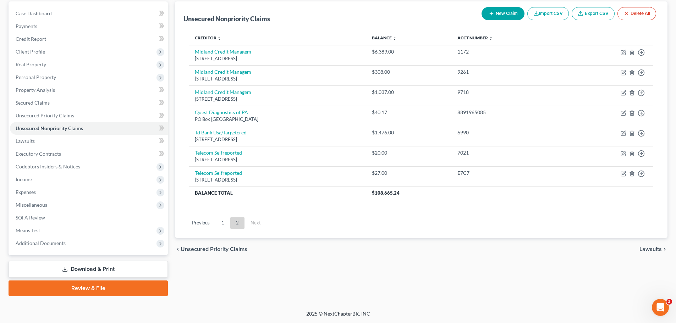
drag, startPoint x: 223, startPoint y: 224, endPoint x: 239, endPoint y: 227, distance: 15.5
click at [223, 224] on link "1" at bounding box center [223, 223] width 14 height 11
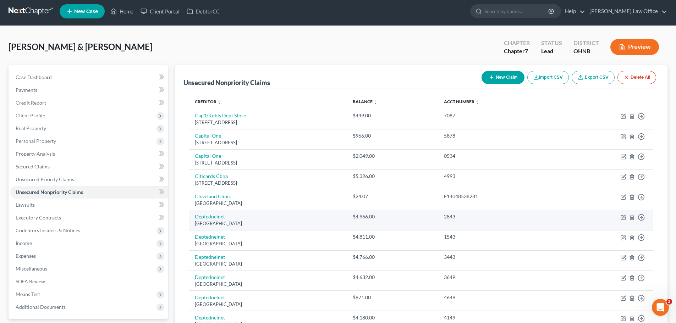
scroll to position [0, 0]
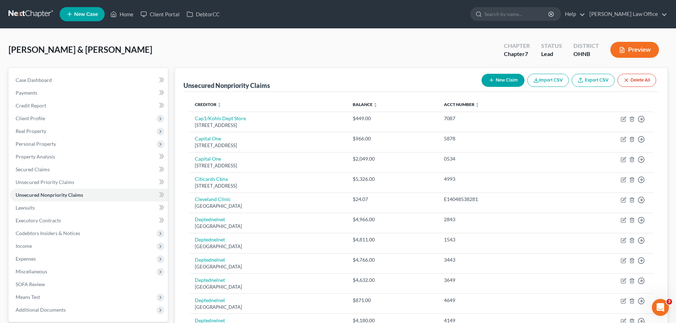
click at [647, 49] on button "Preview" at bounding box center [634, 50] width 49 height 16
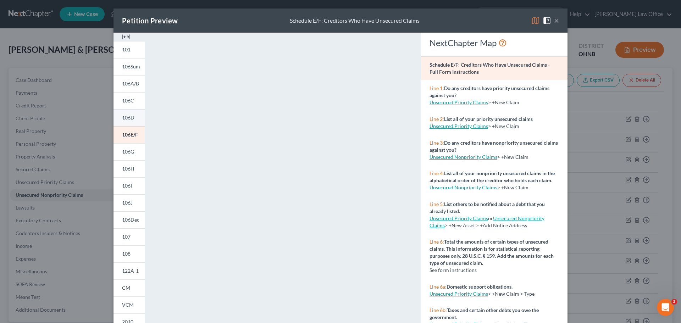
click at [124, 120] on span "106D" at bounding box center [128, 118] width 12 height 6
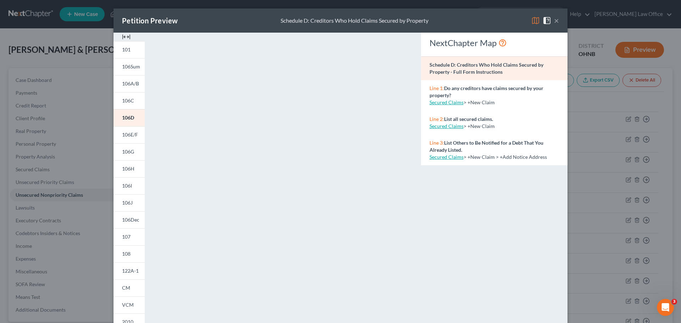
click at [477, 23] on div "Petition Preview Schedule D: Creditors Who Hold Claims Secured by Property ×" at bounding box center [341, 21] width 454 height 24
click at [555, 22] on button "×" at bounding box center [556, 20] width 5 height 9
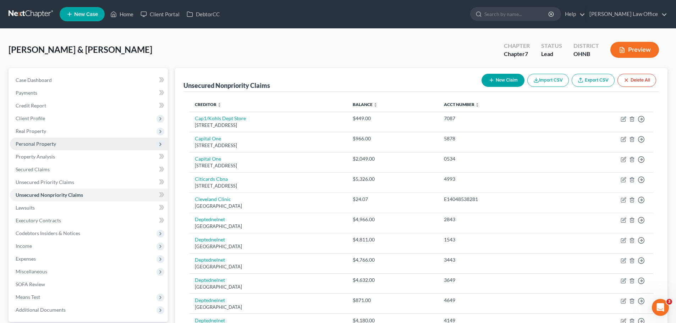
click at [44, 146] on span "Personal Property" at bounding box center [36, 144] width 40 height 6
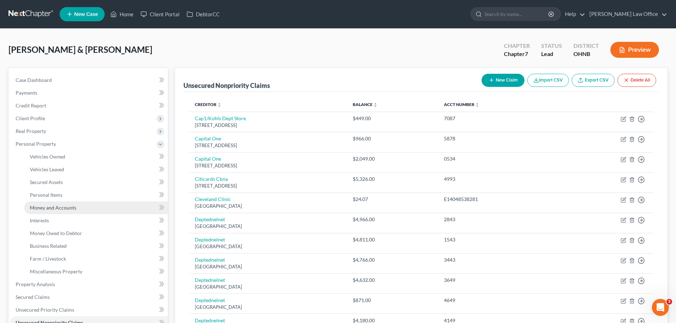
drag, startPoint x: 54, startPoint y: 206, endPoint x: 100, endPoint y: 209, distance: 47.0
click at [54, 206] on span "Money and Accounts" at bounding box center [53, 208] width 46 height 6
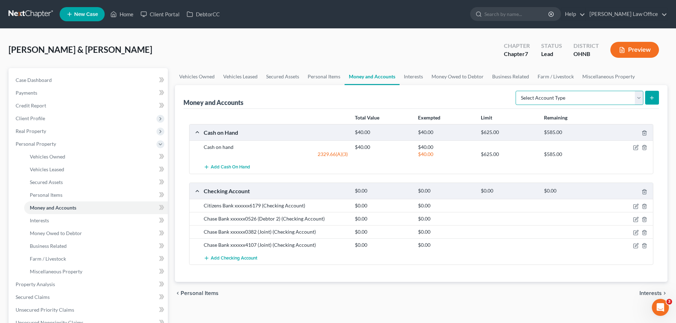
click at [637, 98] on select "Select Account Type Brokerage Cash on Hand Certificates of Deposit Checking Acc…" at bounding box center [580, 98] width 128 height 14
select select "other"
click at [517, 91] on select "Select Account Type Brokerage Cash on Hand Certificates of Deposit Checking Acc…" at bounding box center [580, 98] width 128 height 14
click at [652, 97] on line "submit" at bounding box center [652, 97] width 0 height 3
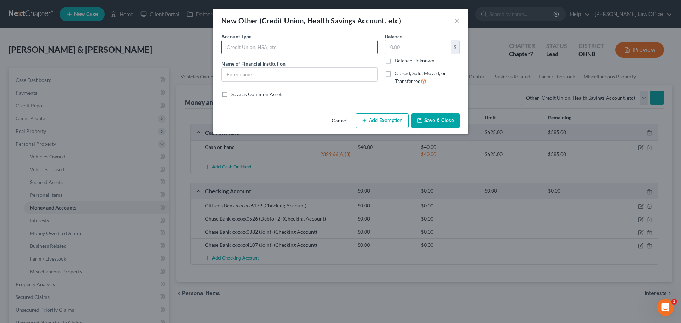
click at [281, 44] on input "text" at bounding box center [300, 46] width 156 height 13
type input "FSA"
click at [241, 76] on input "Inspria Financial" at bounding box center [300, 74] width 156 height 13
type input "Inspira Financial"
click at [407, 43] on input "text" at bounding box center [418, 46] width 66 height 13
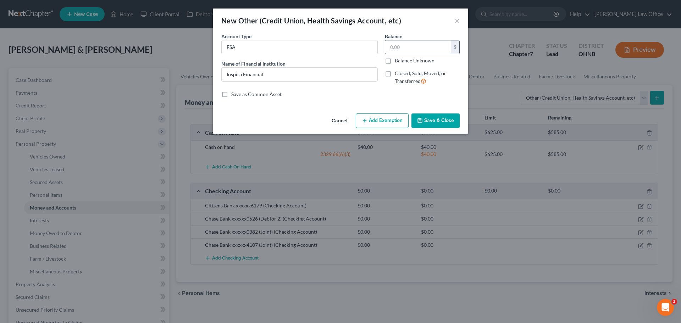
click at [418, 48] on input "text" at bounding box center [418, 46] width 66 height 13
type input "88.13"
click at [425, 120] on button "Save & Close" at bounding box center [436, 121] width 48 height 15
